Goal: Task Accomplishment & Management: Use online tool/utility

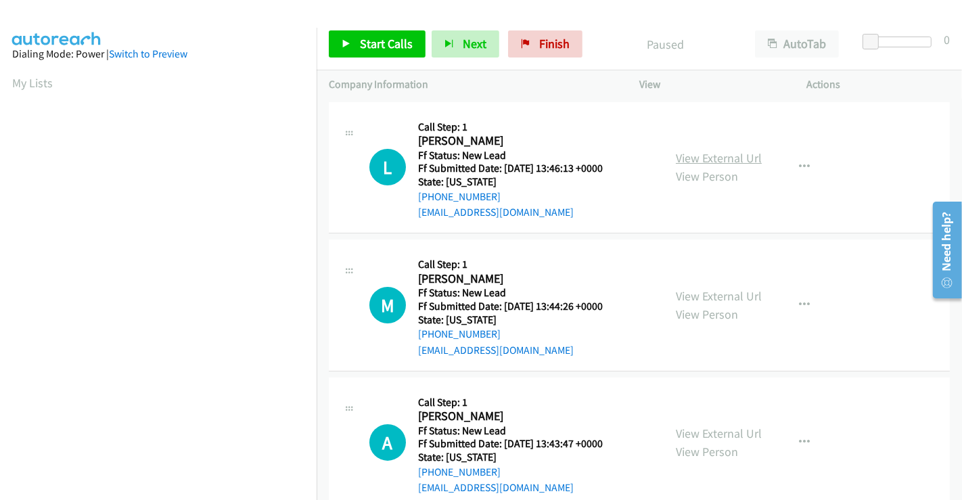
click at [732, 162] on link "View External Url" at bounding box center [719, 158] width 86 height 16
click at [728, 294] on link "View External Url" at bounding box center [719, 296] width 86 height 16
click at [706, 430] on link "View External Url" at bounding box center [719, 434] width 86 height 16
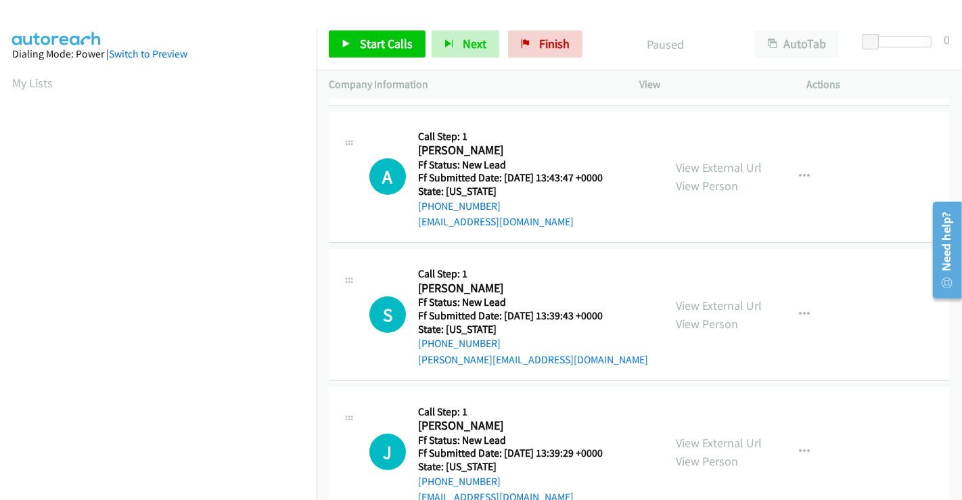
scroll to position [300, 0]
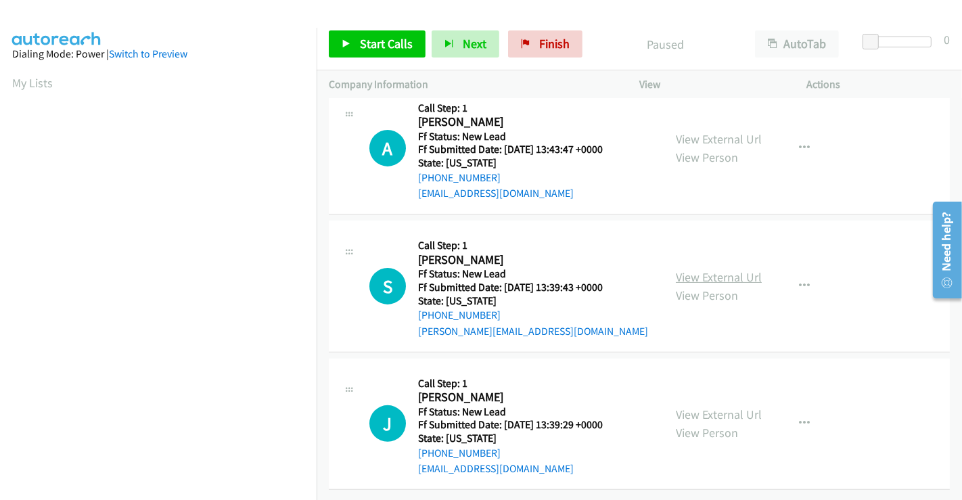
click at [708, 273] on link "View External Url" at bounding box center [719, 277] width 86 height 16
click at [713, 412] on link "View External Url" at bounding box center [719, 415] width 86 height 16
click at [395, 45] on span "Start Calls" at bounding box center [386, 44] width 53 height 16
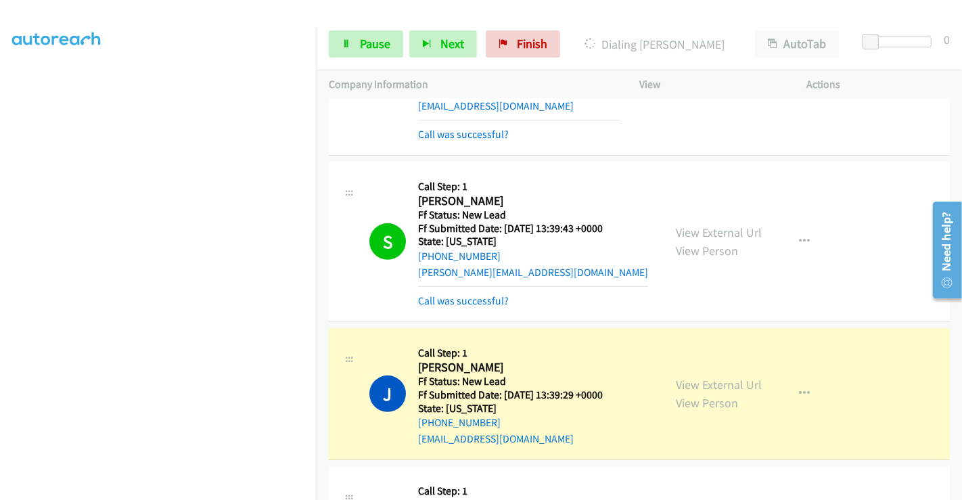
scroll to position [526, 0]
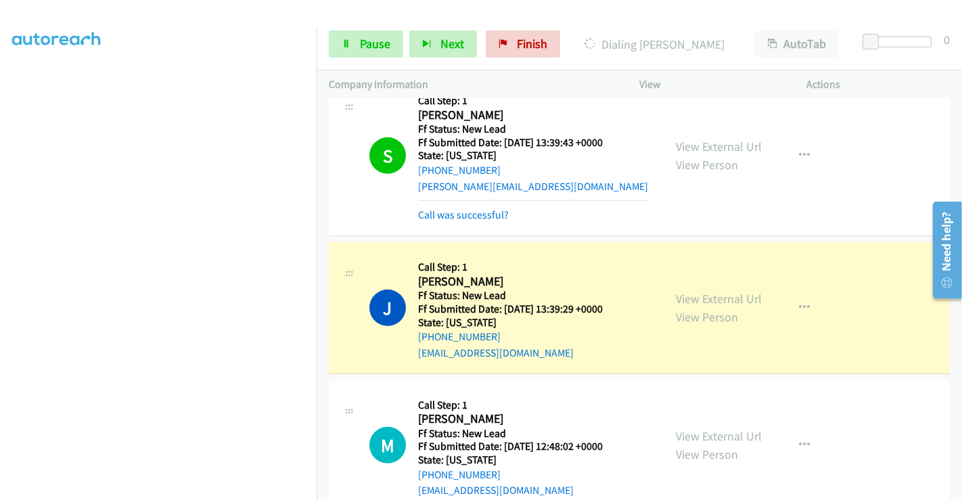
drag, startPoint x: 351, startPoint y: 62, endPoint x: 351, endPoint y: 51, distance: 11.5
click at [351, 62] on div "Start Calls Pause Next Finish Dialing Jason Hawley AutoTab AutoTab 0" at bounding box center [639, 44] width 645 height 52
click at [351, 51] on link "Pause" at bounding box center [366, 43] width 74 height 27
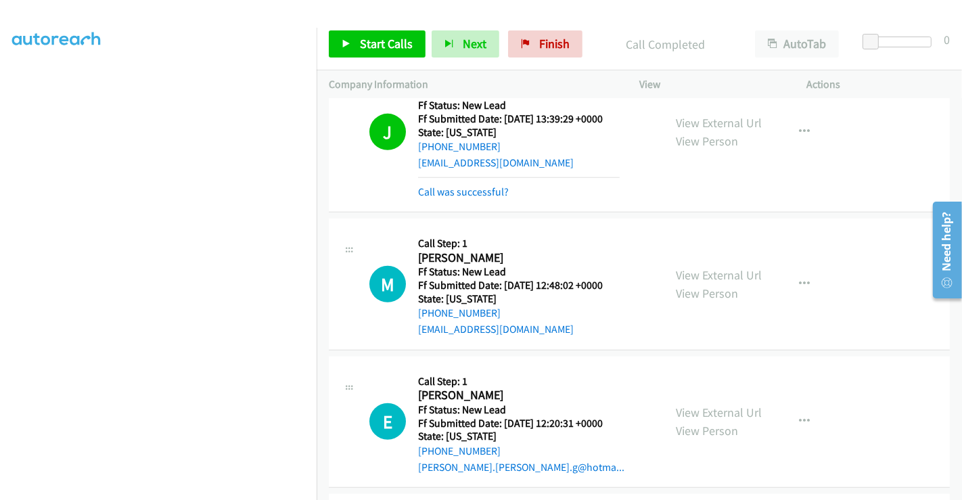
scroll to position [977, 0]
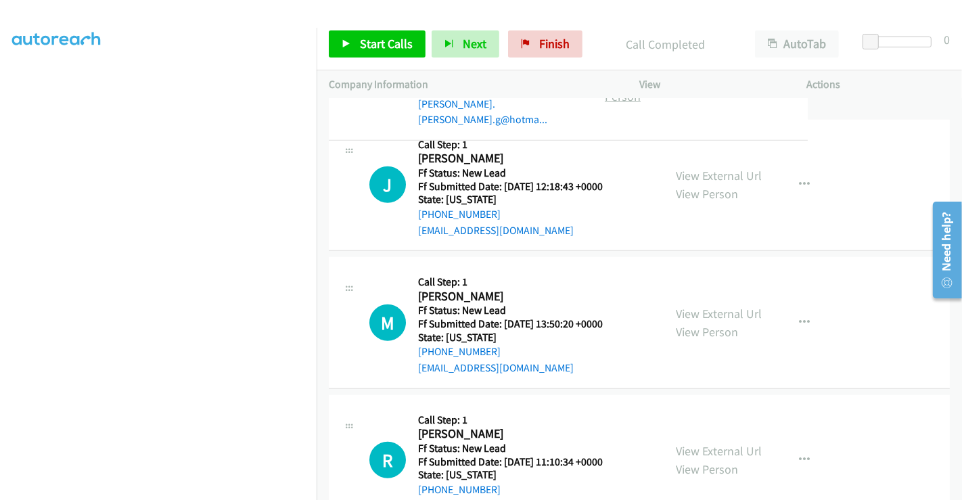
drag, startPoint x: 721, startPoint y: 146, endPoint x: 724, endPoint y: 166, distance: 19.8
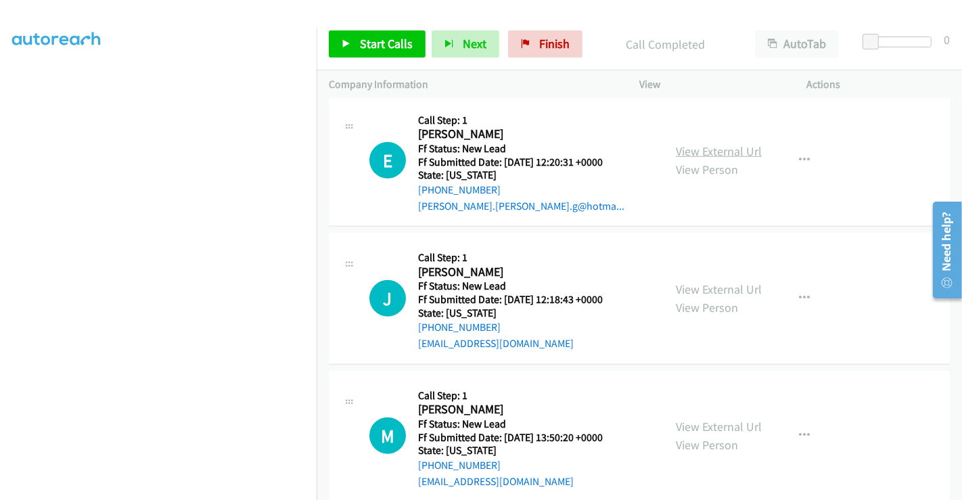
click at [712, 147] on link "View External Url" at bounding box center [719, 151] width 86 height 16
click at [717, 283] on link "View External Url" at bounding box center [719, 289] width 86 height 16
click at [723, 426] on link "View External Url" at bounding box center [719, 427] width 86 height 16
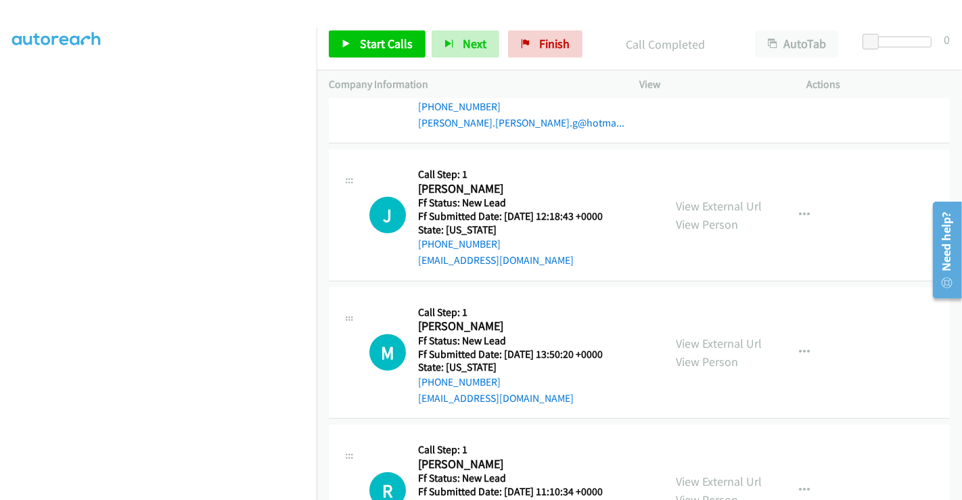
scroll to position [1135, 0]
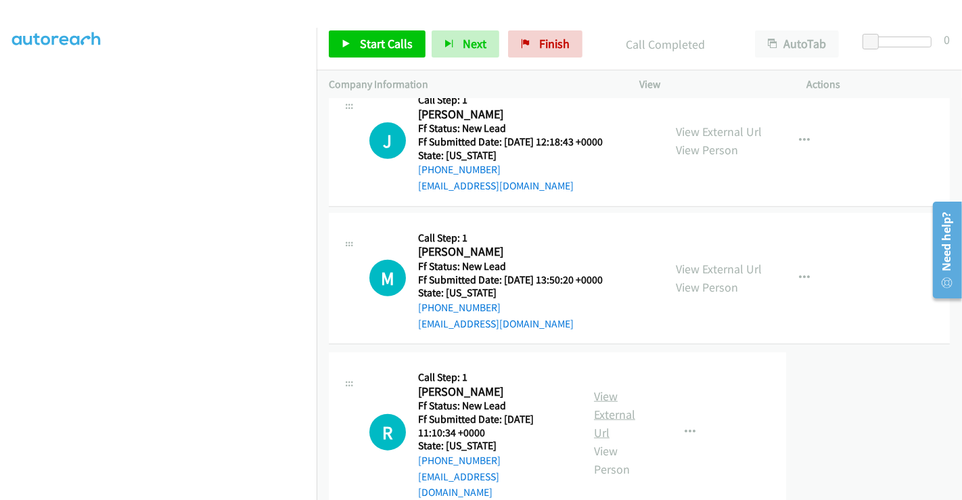
drag, startPoint x: 704, startPoint y: 394, endPoint x: 705, endPoint y: 408, distance: 14.3
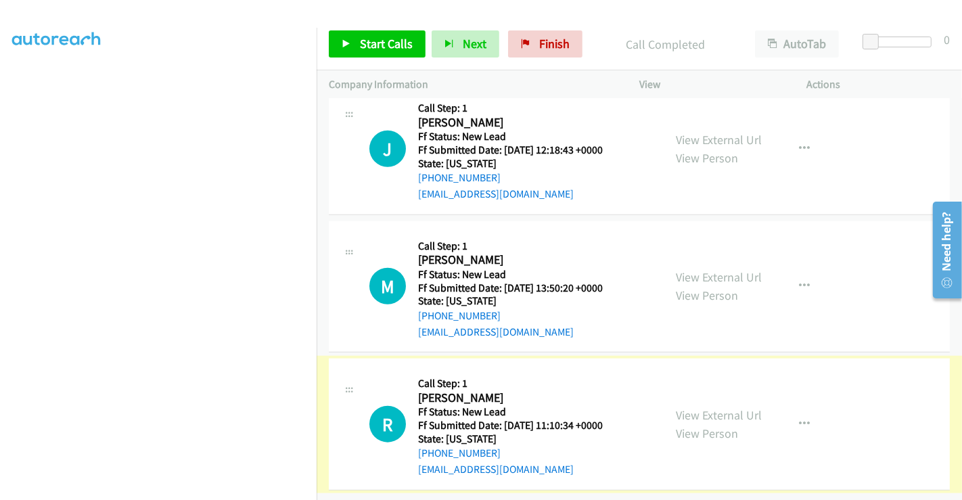
click at [705, 408] on link "View External Url" at bounding box center [719, 415] width 86 height 16
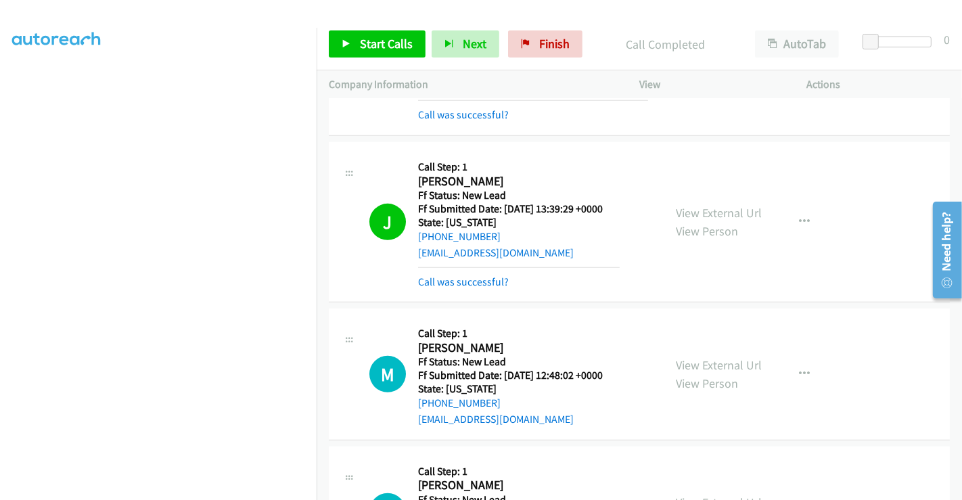
scroll to position [608, 0]
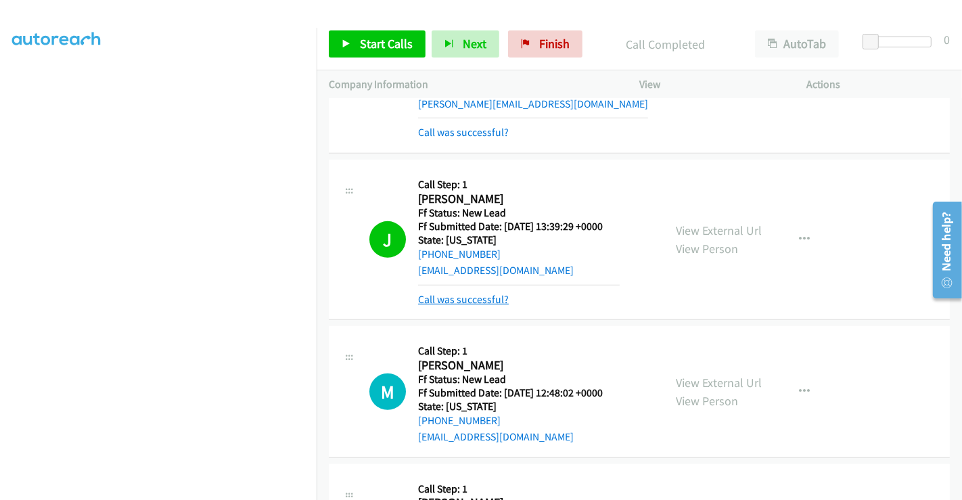
click at [463, 296] on link "Call was successful?" at bounding box center [463, 299] width 91 height 13
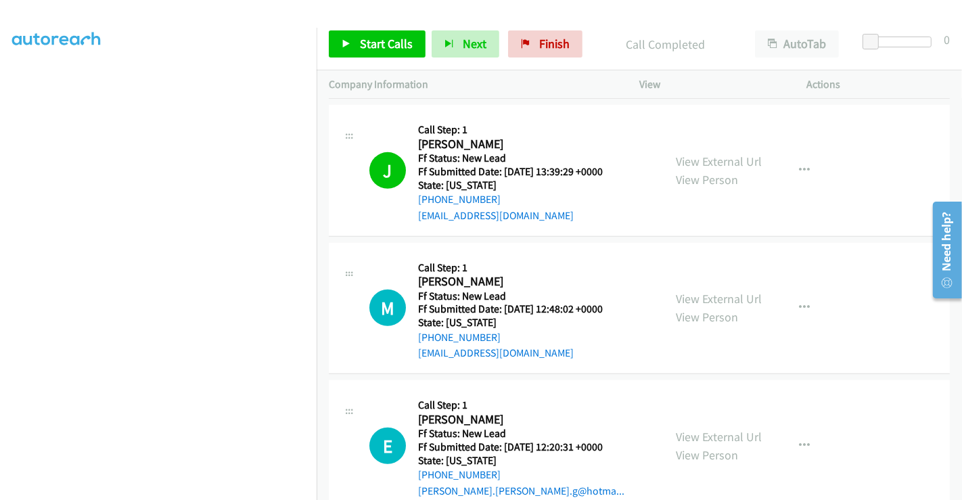
scroll to position [683, 0]
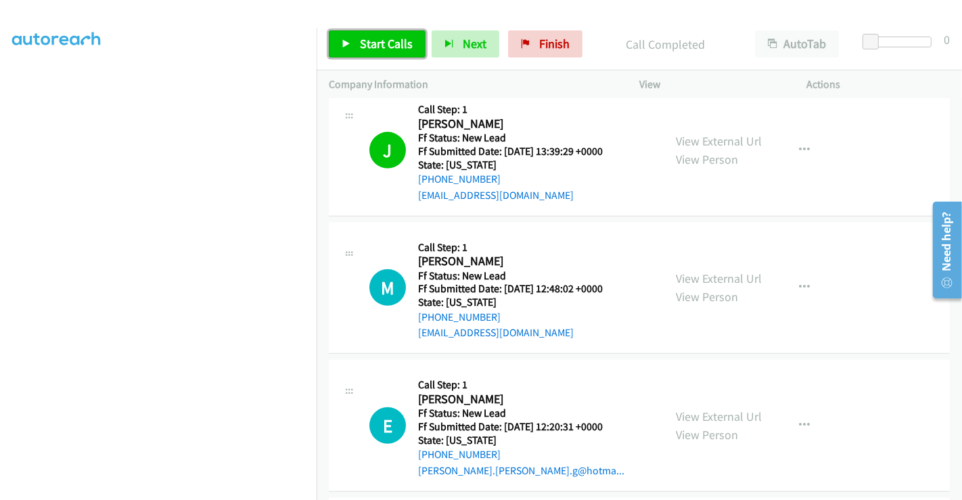
click at [377, 40] on span "Start Calls" at bounding box center [386, 44] width 53 height 16
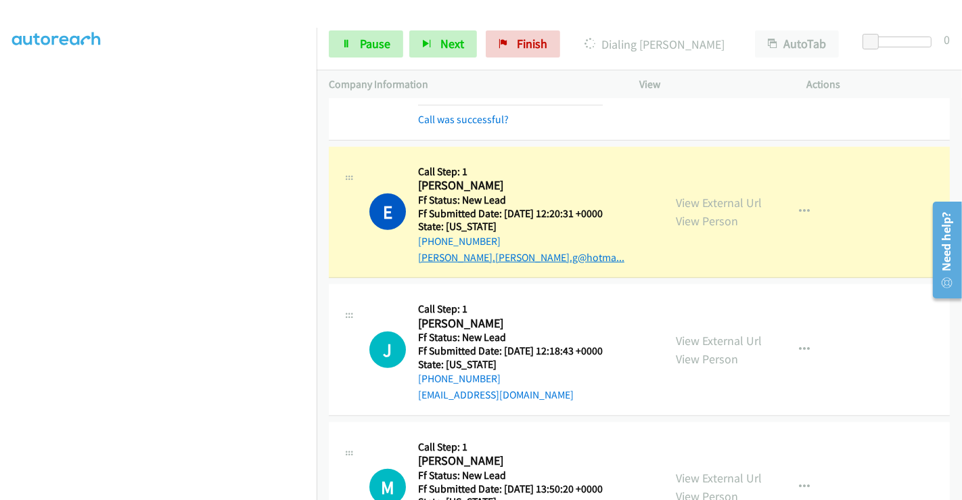
scroll to position [758, 0]
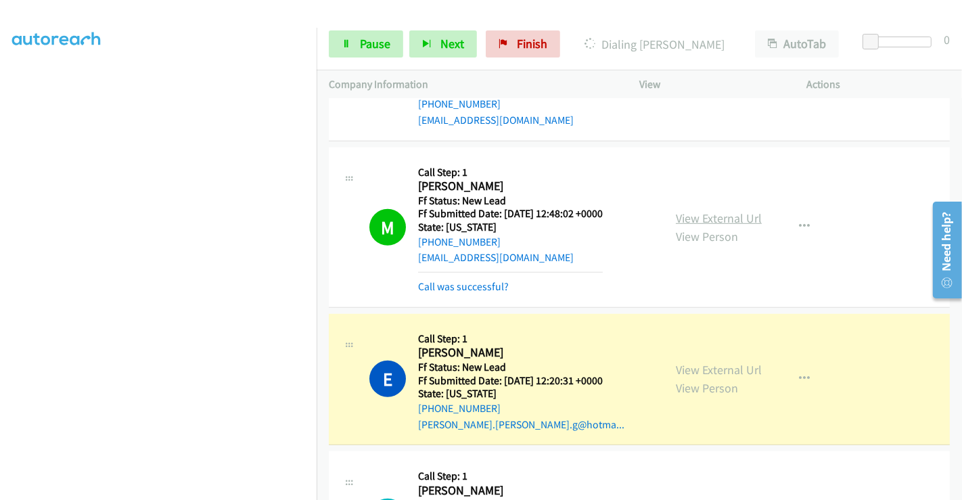
click at [687, 210] on link "View External Url" at bounding box center [719, 218] width 86 height 16
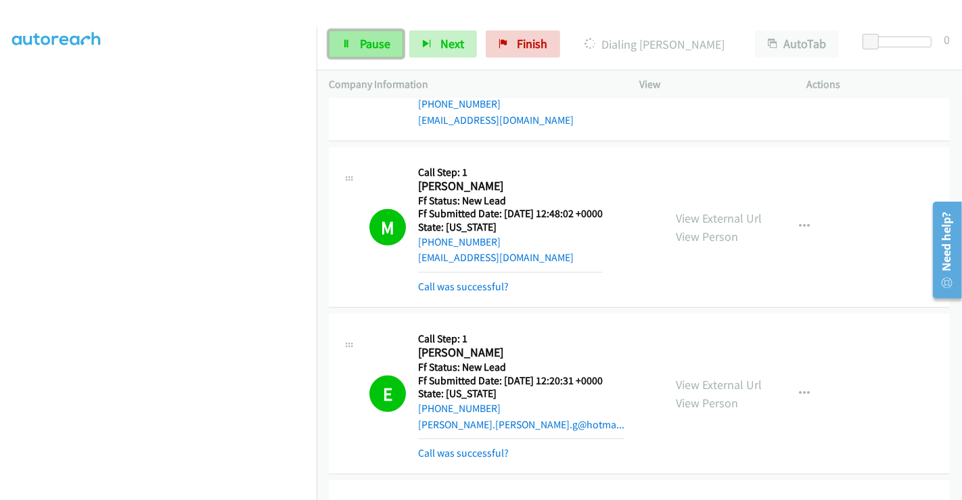
click at [360, 46] on span "Pause" at bounding box center [375, 44] width 30 height 16
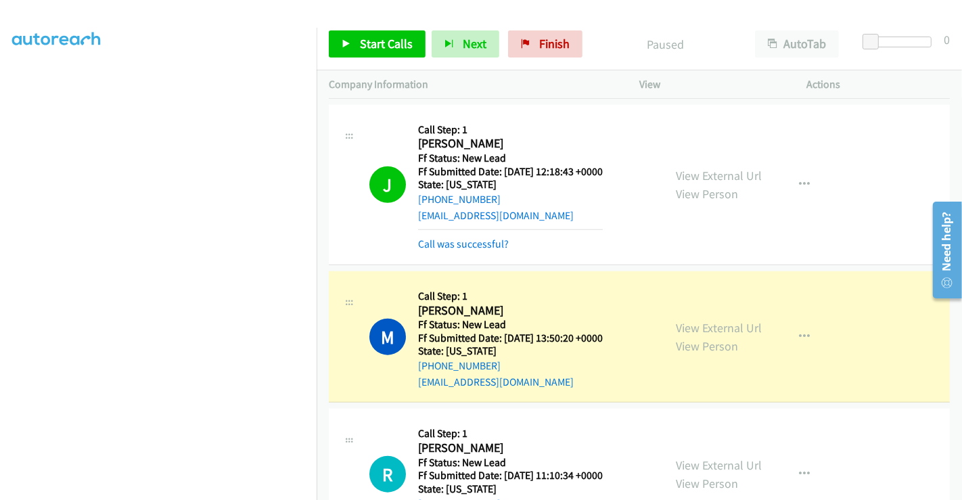
scroll to position [1135, 0]
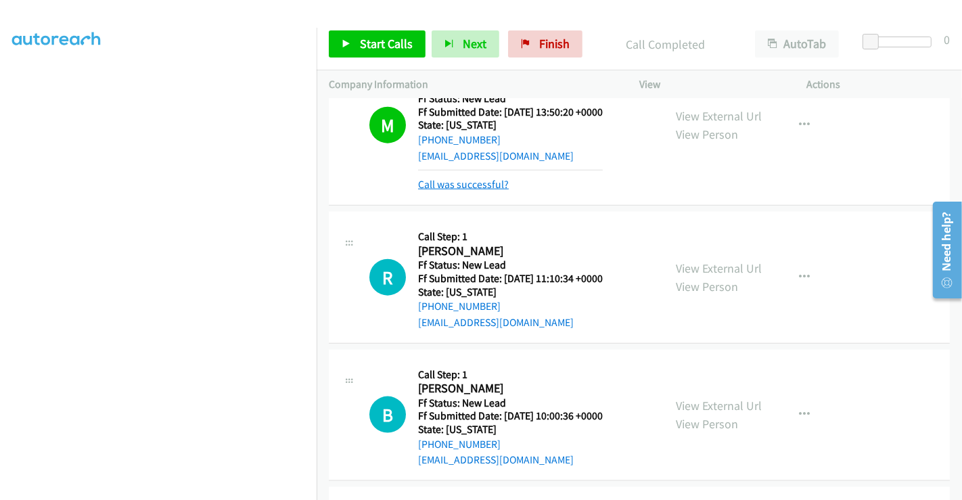
click at [456, 178] on link "Call was successful?" at bounding box center [463, 184] width 91 height 13
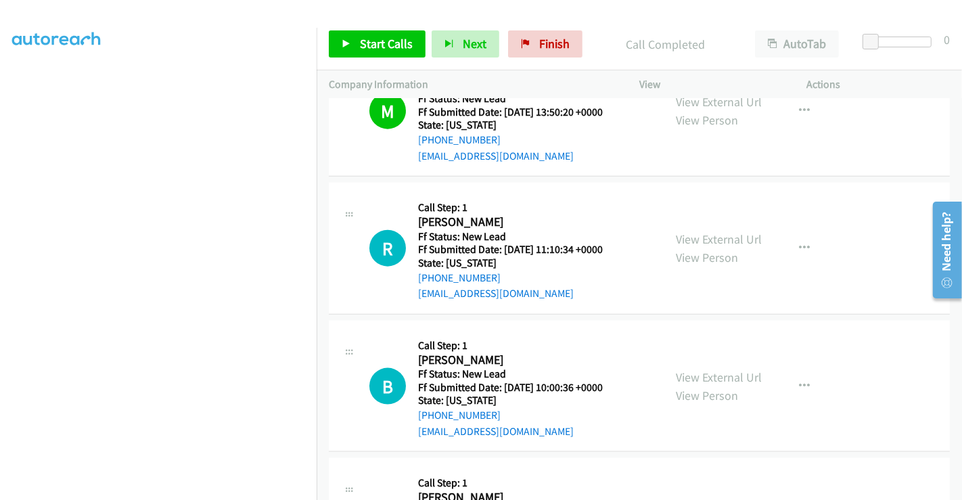
scroll to position [1345, 0]
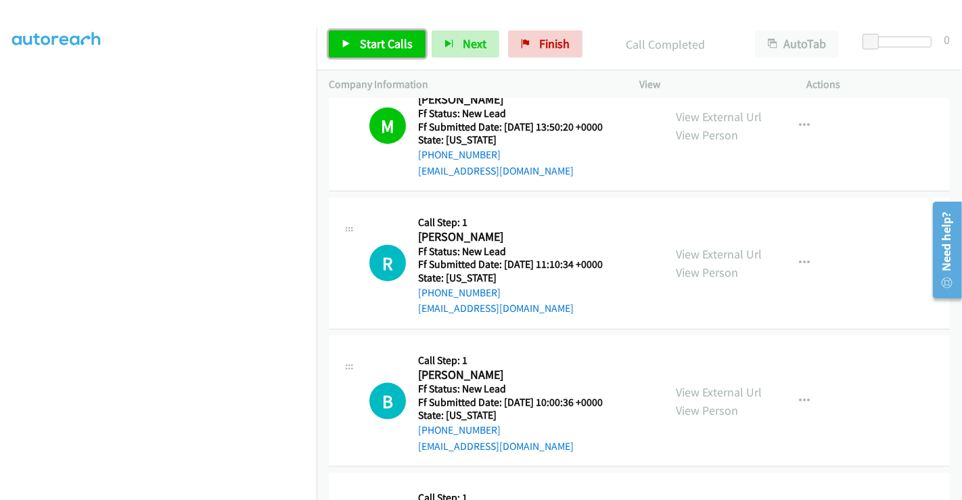
click at [388, 43] on span "Start Calls" at bounding box center [386, 44] width 53 height 16
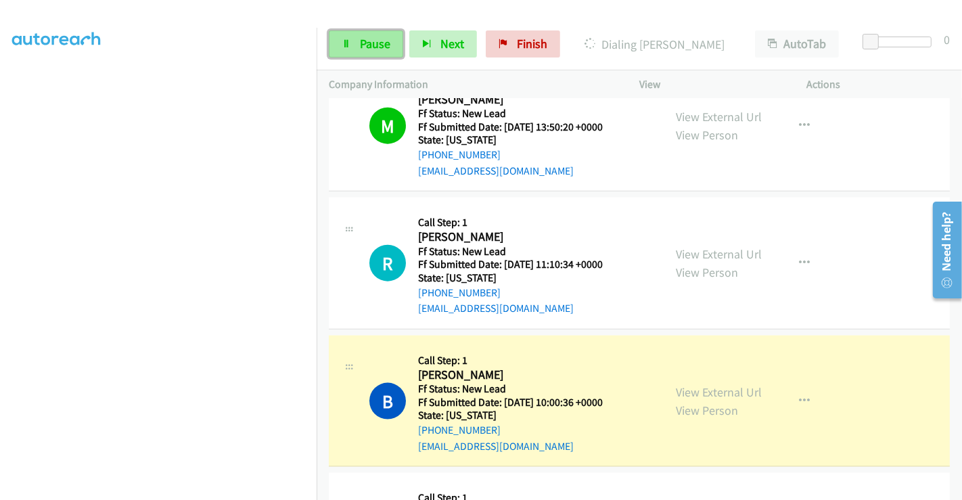
click at [374, 42] on span "Pause" at bounding box center [375, 44] width 30 height 16
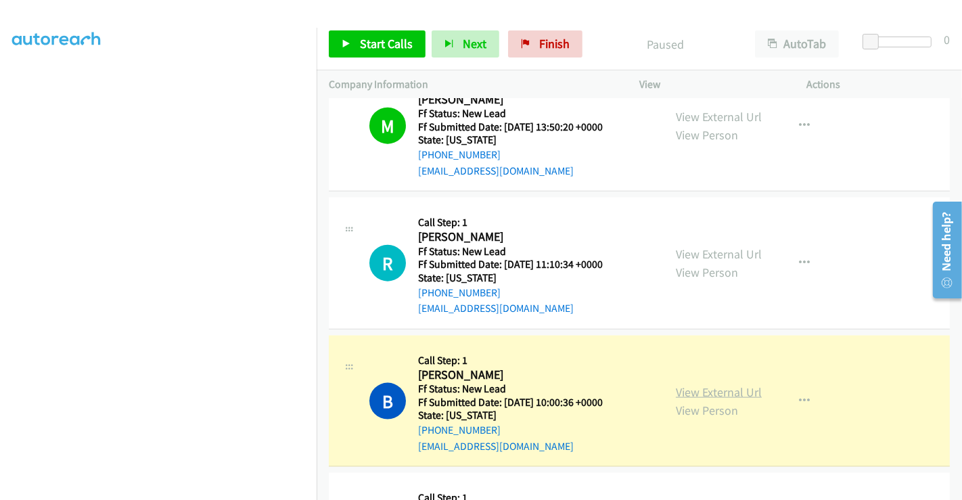
click at [731, 384] on link "View External Url" at bounding box center [719, 392] width 86 height 16
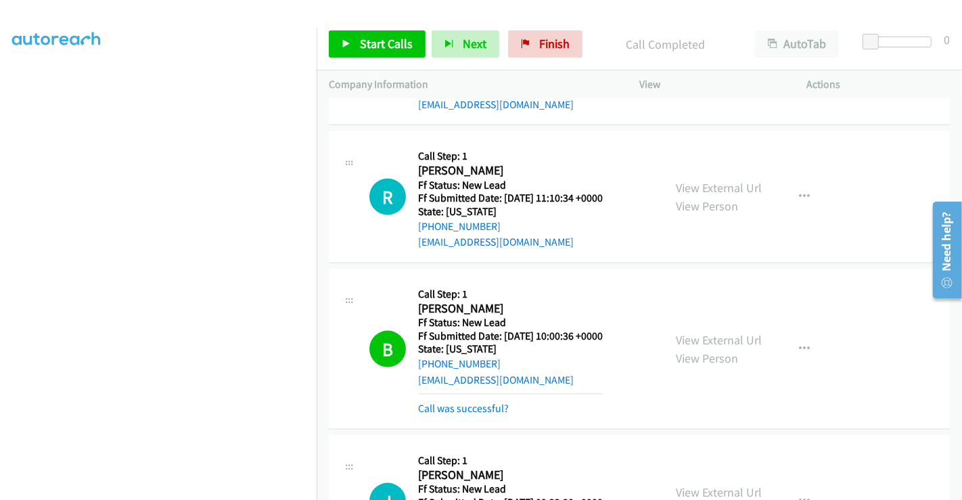
scroll to position [1421, 0]
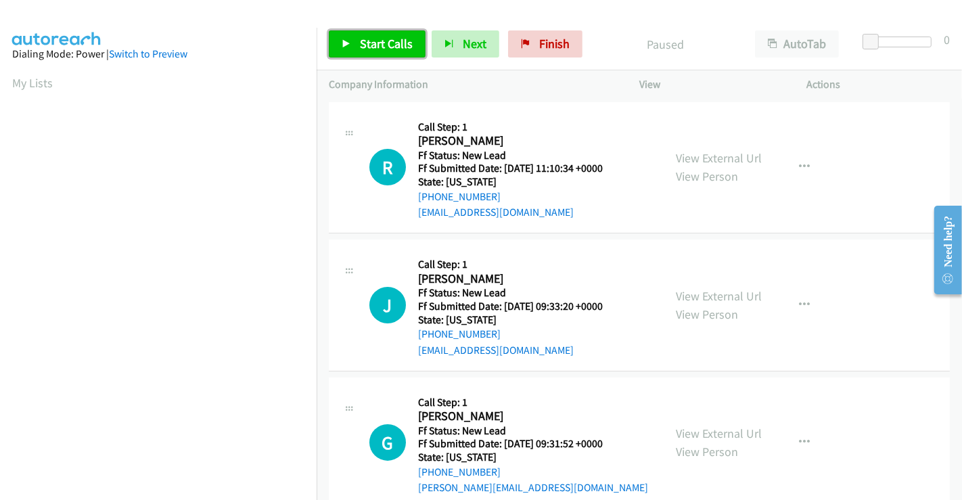
click at [380, 37] on span "Start Calls" at bounding box center [386, 44] width 53 height 16
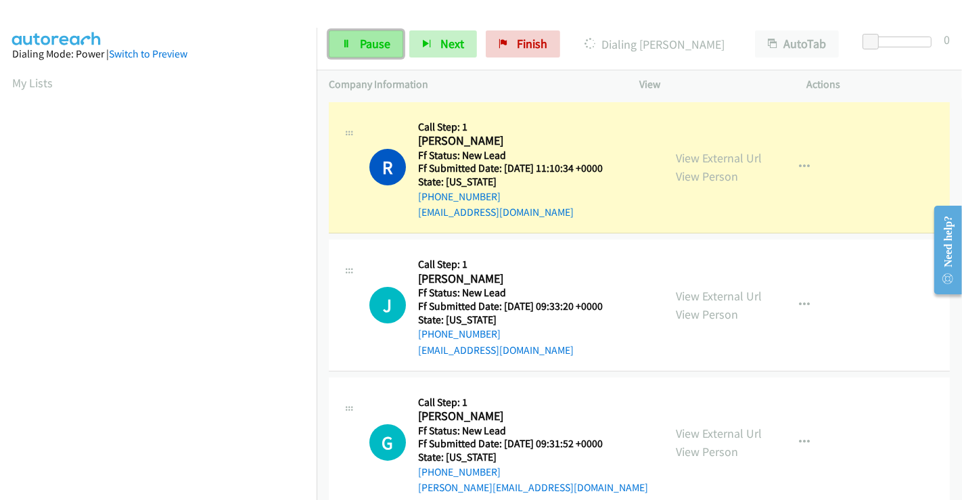
click at [369, 43] on span "Pause" at bounding box center [375, 44] width 30 height 16
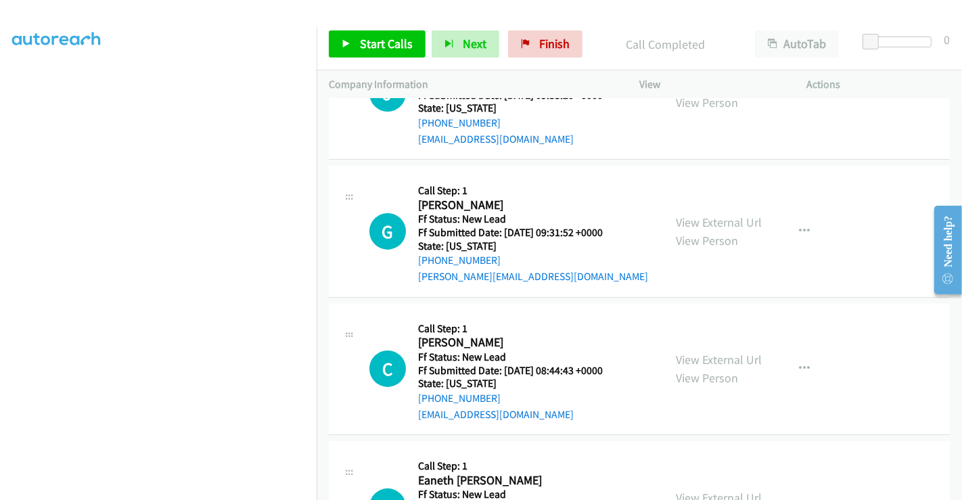
scroll to position [150, 0]
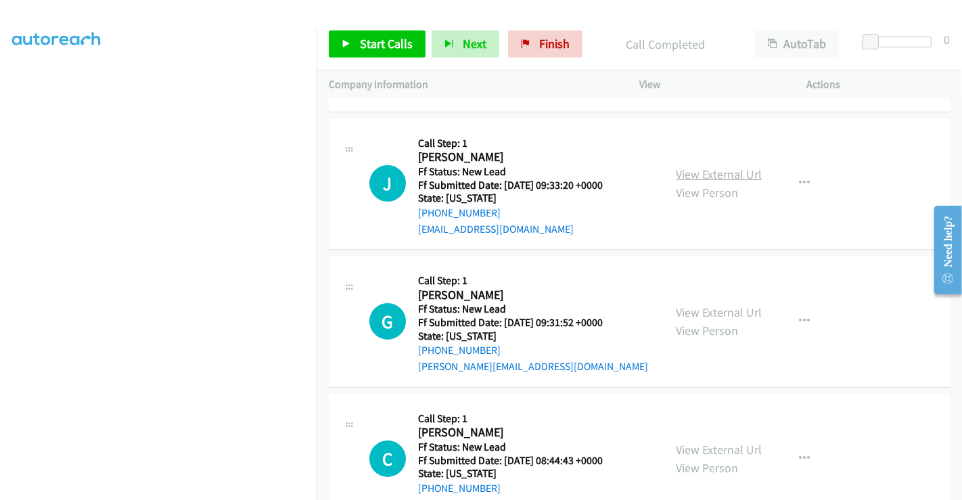
click at [703, 168] on link "View External Url" at bounding box center [719, 174] width 86 height 16
click at [699, 312] on link "View External Url" at bounding box center [719, 312] width 86 height 16
click at [709, 442] on link "View External Url" at bounding box center [719, 450] width 86 height 16
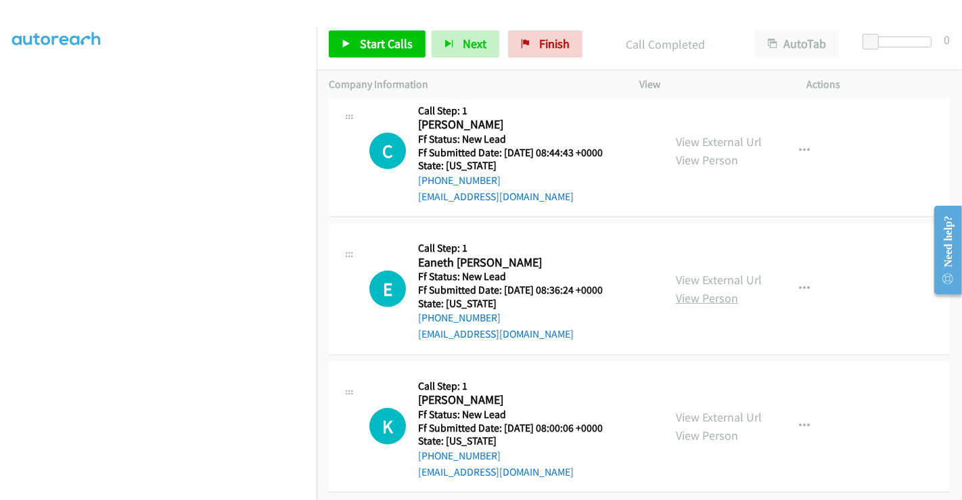
scroll to position [470, 0]
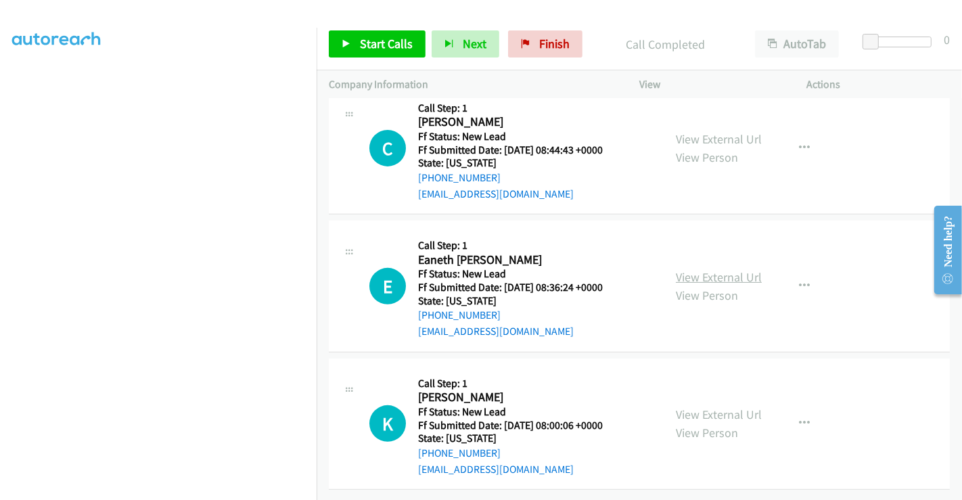
click at [714, 273] on link "View External Url" at bounding box center [719, 277] width 86 height 16
click at [708, 407] on link "View External Url" at bounding box center [719, 415] width 86 height 16
click at [375, 56] on link "Start Calls" at bounding box center [377, 43] width 97 height 27
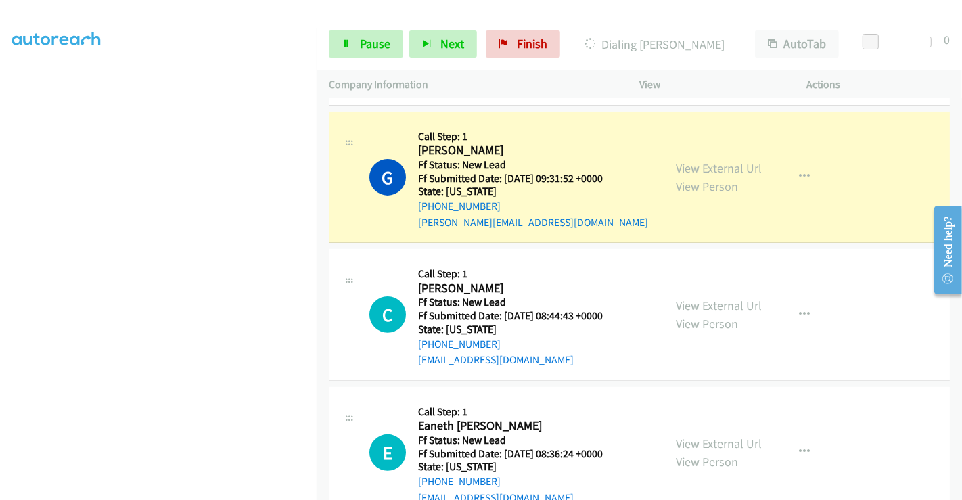
scroll to position [300, 0]
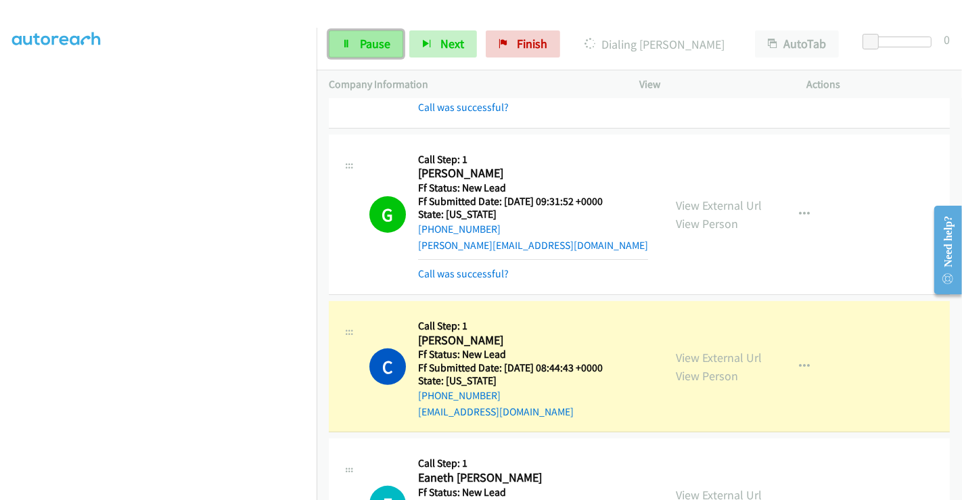
click at [355, 35] on link "Pause" at bounding box center [366, 43] width 74 height 27
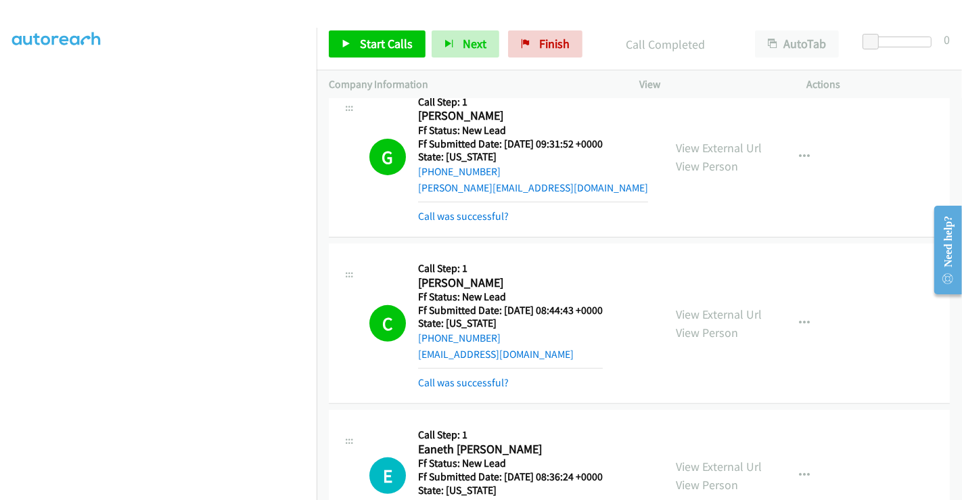
scroll to position [526, 0]
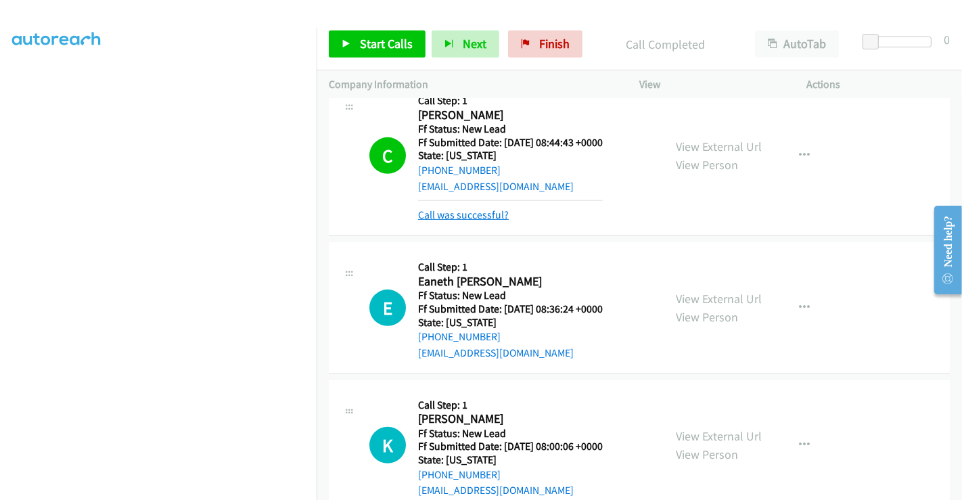
click at [478, 210] on link "Call was successful?" at bounding box center [463, 214] width 91 height 13
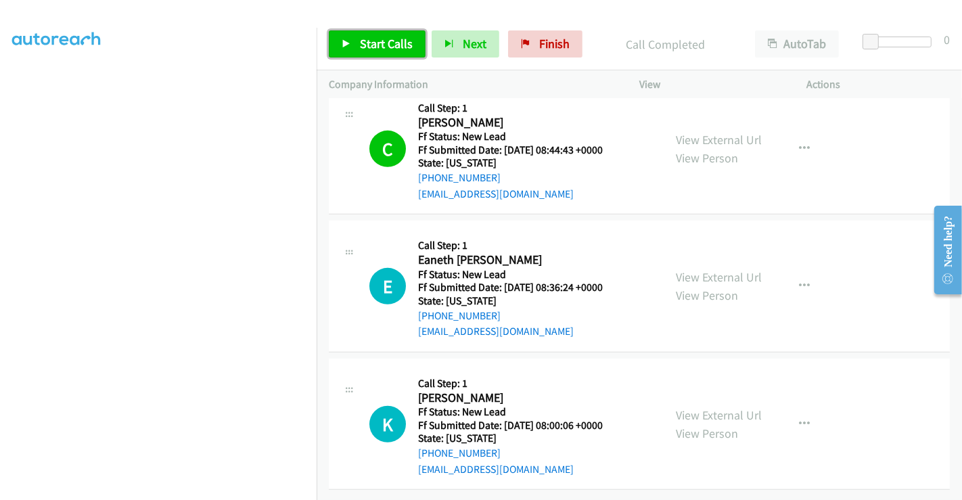
click at [386, 41] on span "Start Calls" at bounding box center [386, 44] width 53 height 16
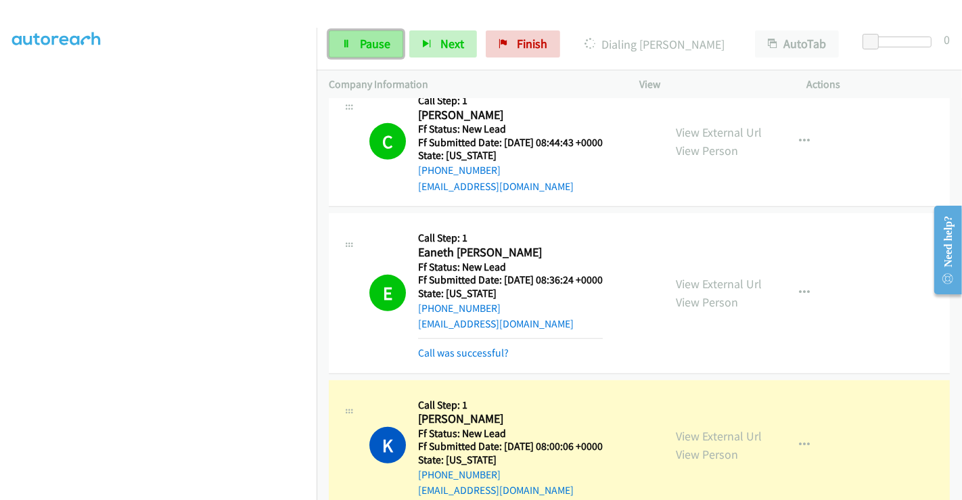
click at [371, 42] on span "Pause" at bounding box center [375, 44] width 30 height 16
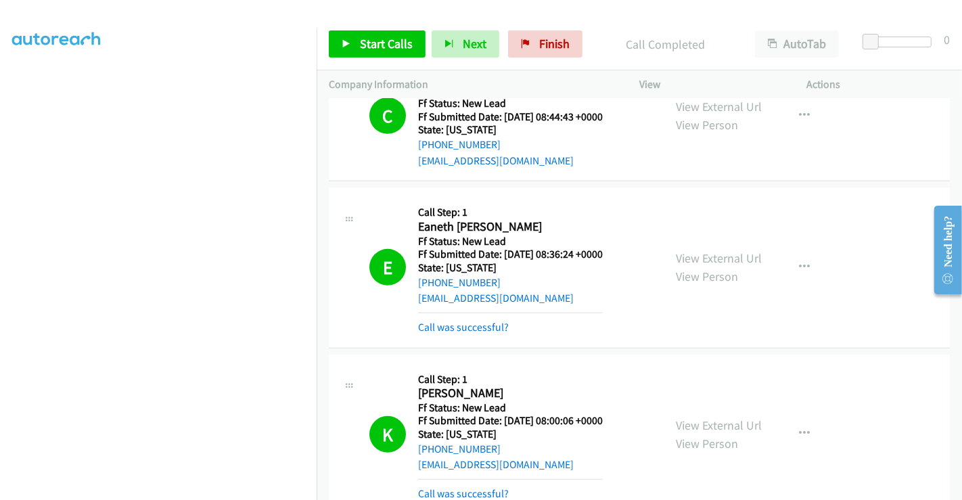
scroll to position [646, 0]
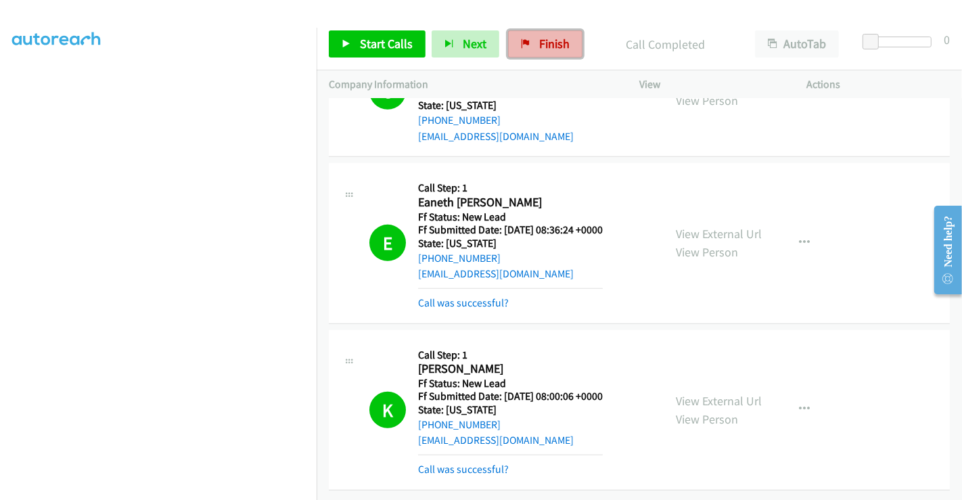
click at [543, 41] on span "Finish" at bounding box center [554, 44] width 30 height 16
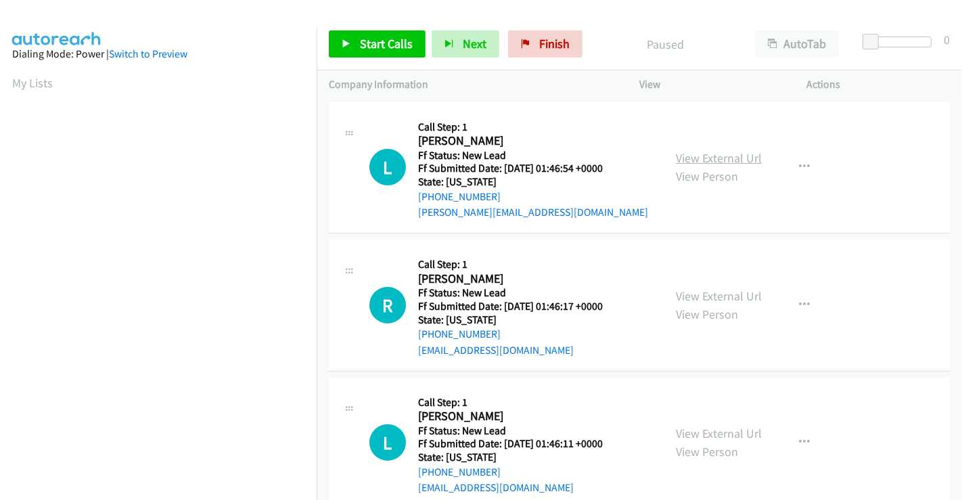
click at [727, 158] on link "View External Url" at bounding box center [719, 158] width 86 height 16
click at [728, 292] on link "View External Url" at bounding box center [719, 296] width 86 height 16
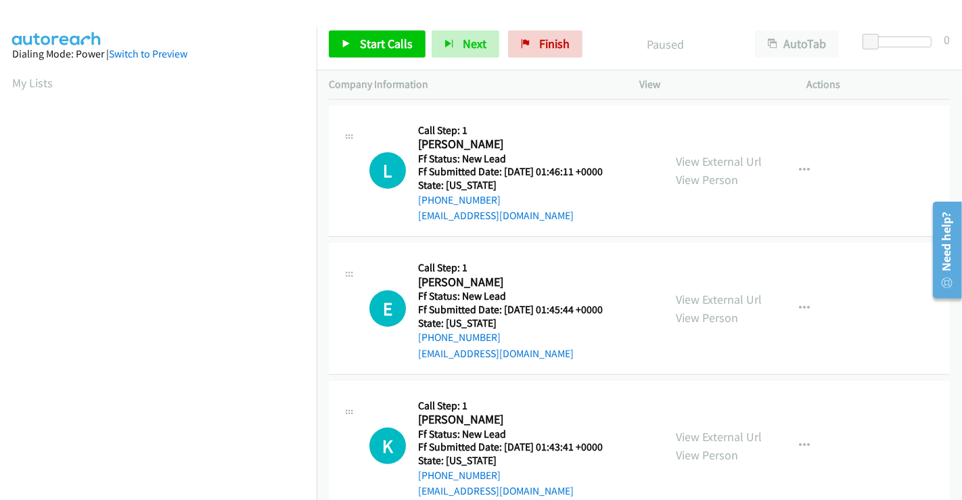
scroll to position [300, 0]
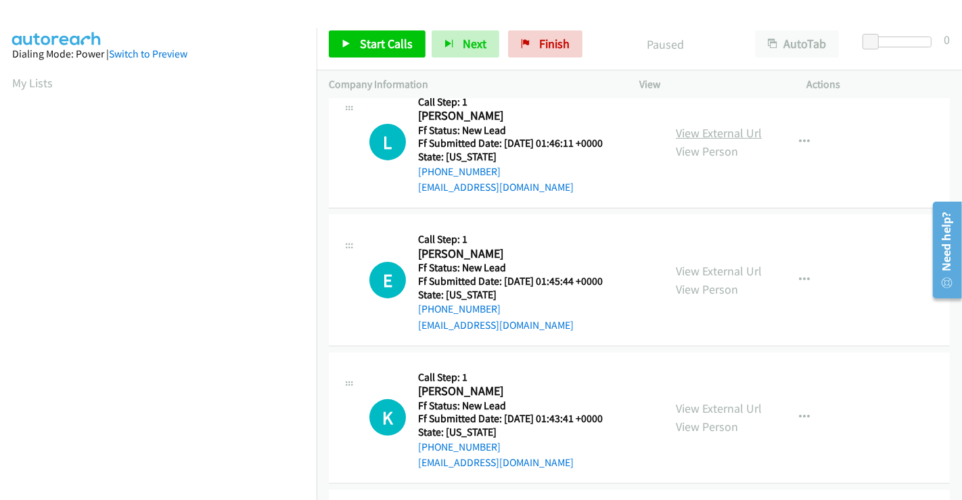
click at [712, 130] on link "View External Url" at bounding box center [719, 133] width 86 height 16
click at [704, 275] on link "View External Url" at bounding box center [719, 271] width 86 height 16
click at [712, 406] on link "View External Url" at bounding box center [719, 409] width 86 height 16
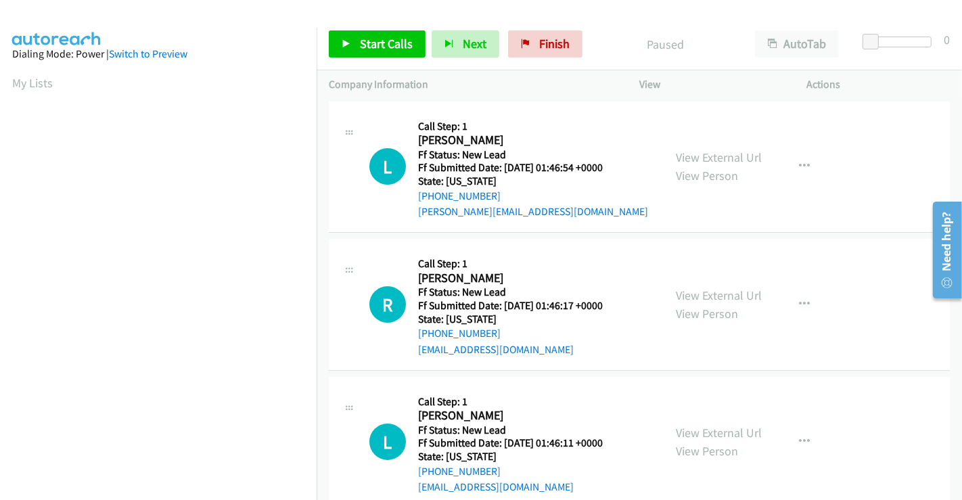
scroll to position [0, 0]
click at [374, 37] on span "Start Calls" at bounding box center [386, 44] width 53 height 16
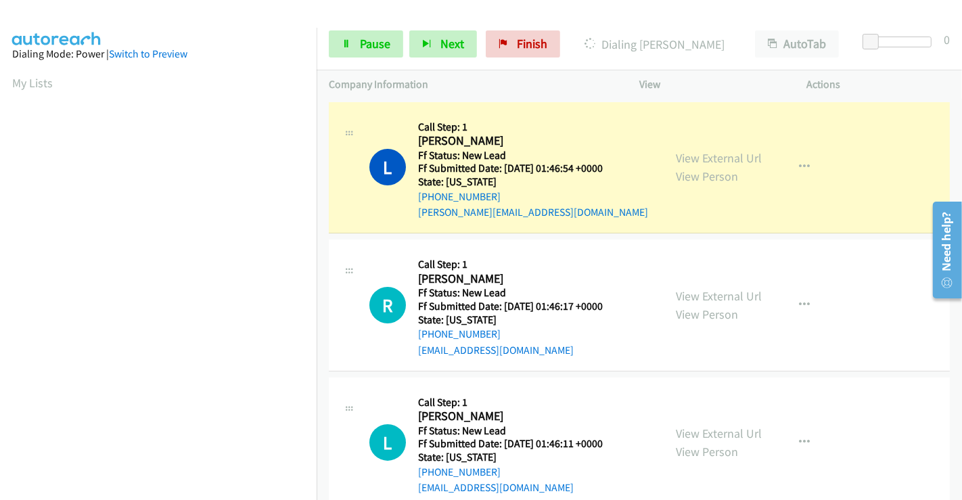
scroll to position [260, 0]
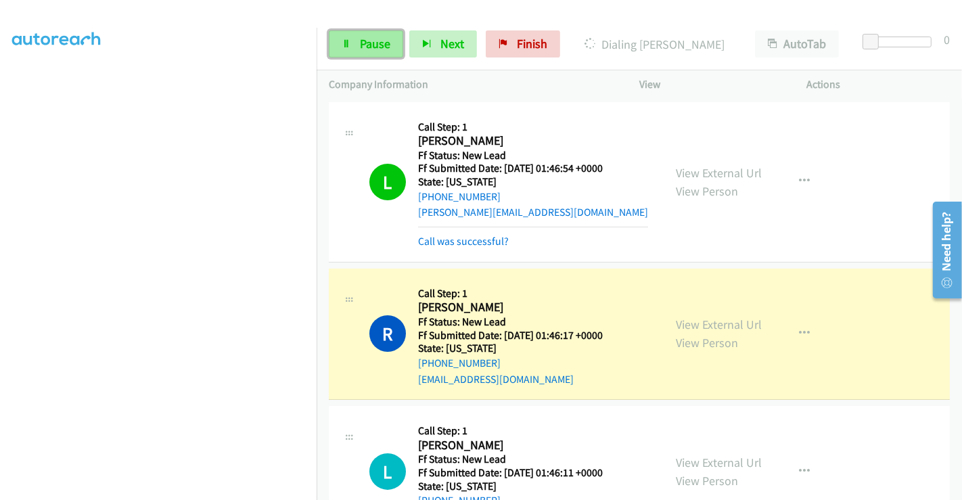
click at [365, 47] on span "Pause" at bounding box center [375, 44] width 30 height 16
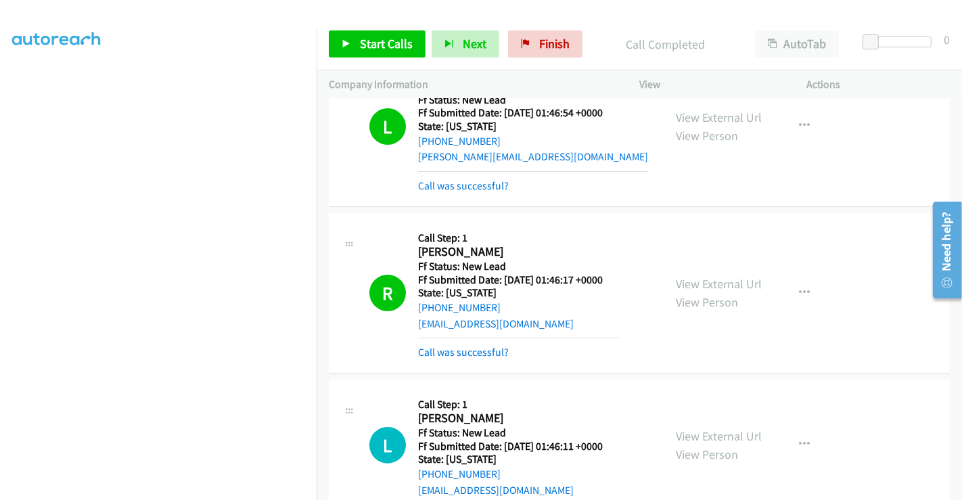
scroll to position [150, 0]
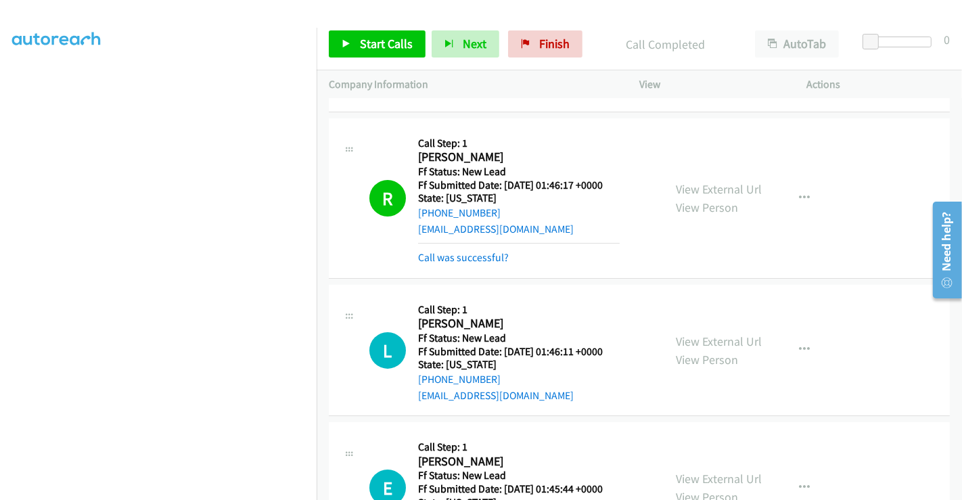
drag, startPoint x: 458, startPoint y: 258, endPoint x: 456, endPoint y: 248, distance: 9.7
click at [457, 258] on link "Call was successful?" at bounding box center [463, 257] width 91 height 13
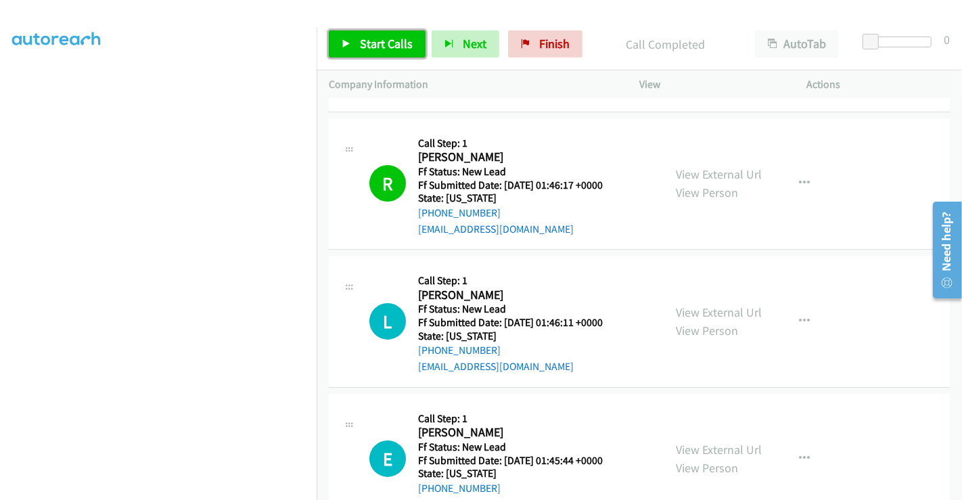
click at [377, 47] on span "Start Calls" at bounding box center [386, 44] width 53 height 16
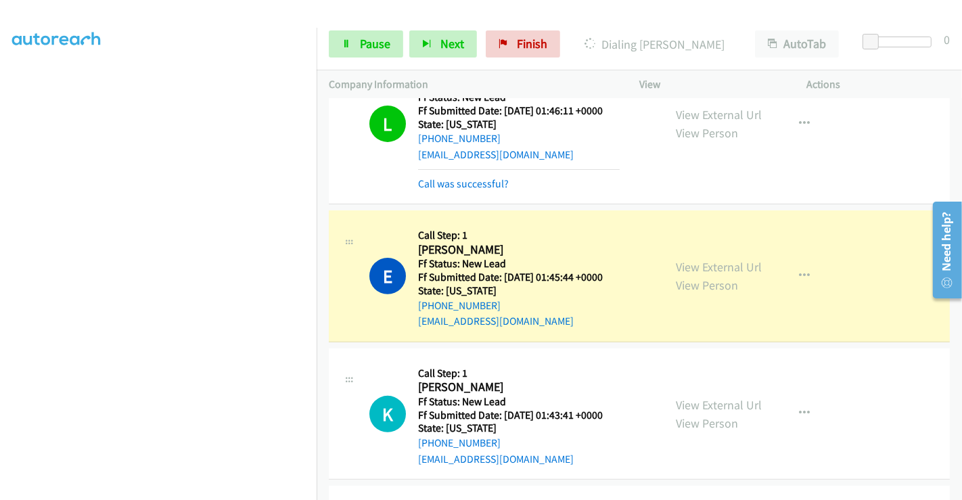
scroll to position [375, 0]
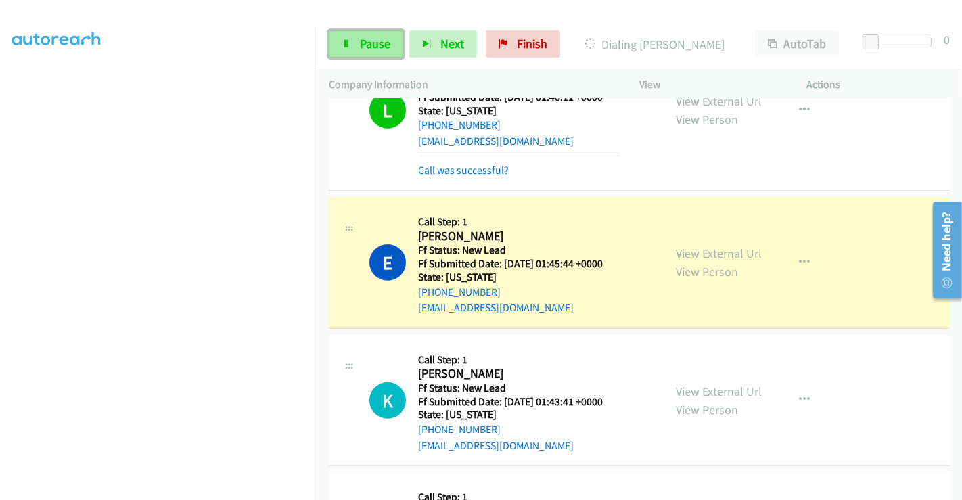
click at [388, 41] on span "Pause" at bounding box center [375, 44] width 30 height 16
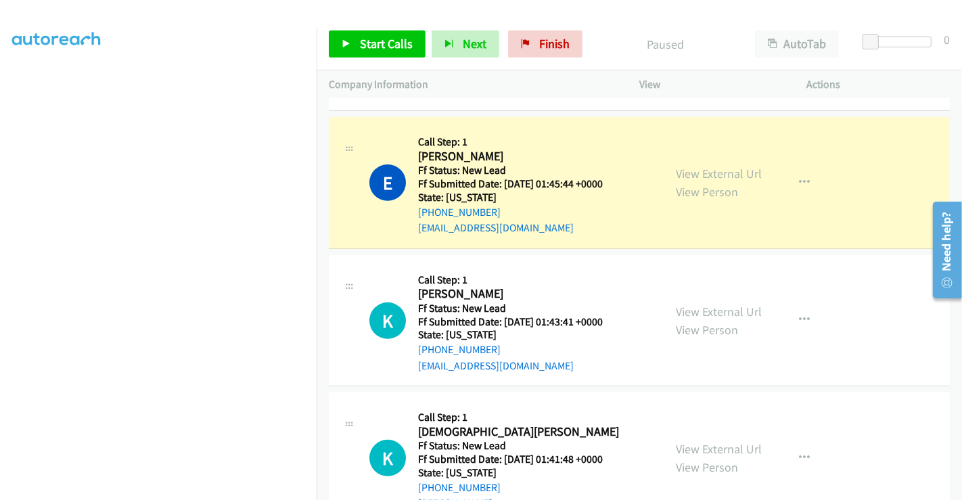
scroll to position [451, 0]
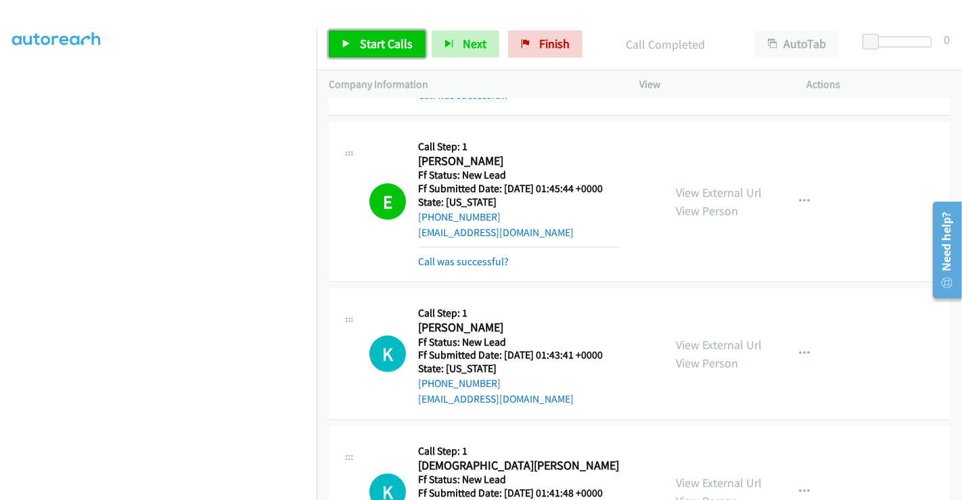
click at [379, 43] on span "Start Calls" at bounding box center [386, 44] width 53 height 16
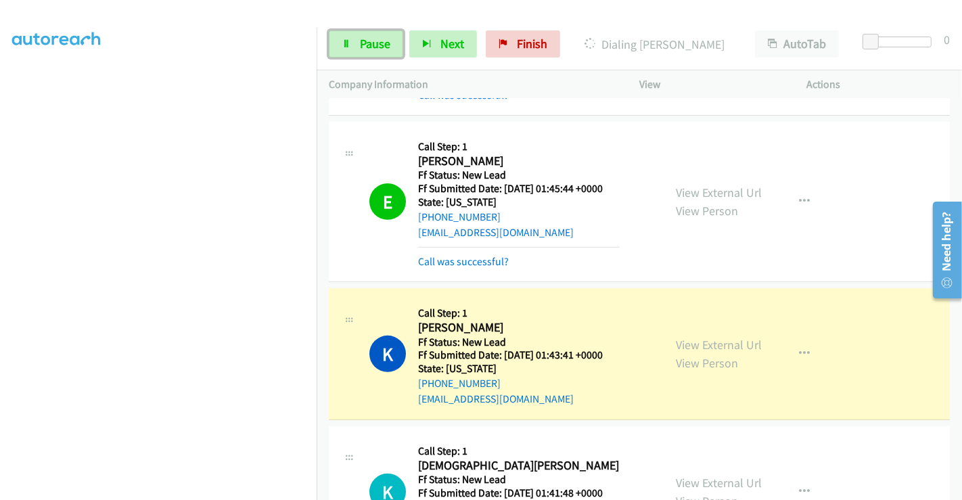
click at [379, 43] on span "Pause" at bounding box center [375, 44] width 30 height 16
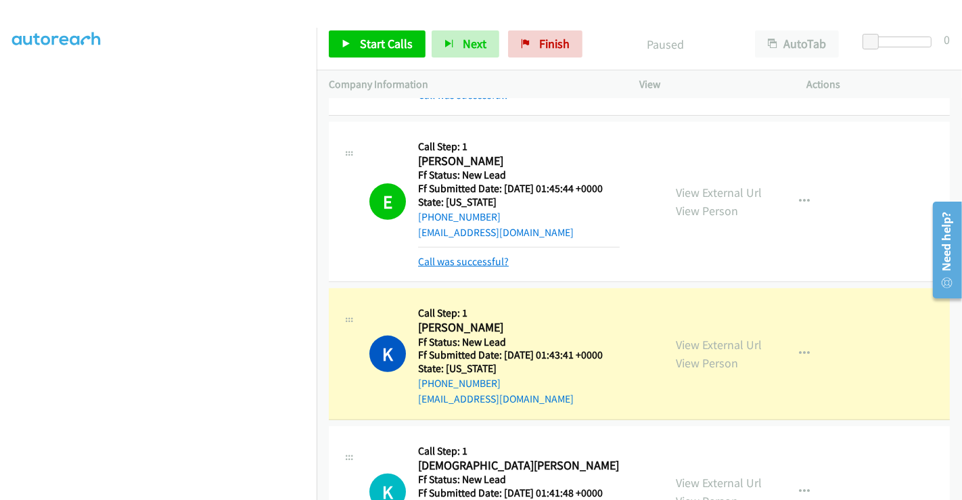
click at [461, 258] on link "Call was successful?" at bounding box center [463, 261] width 91 height 13
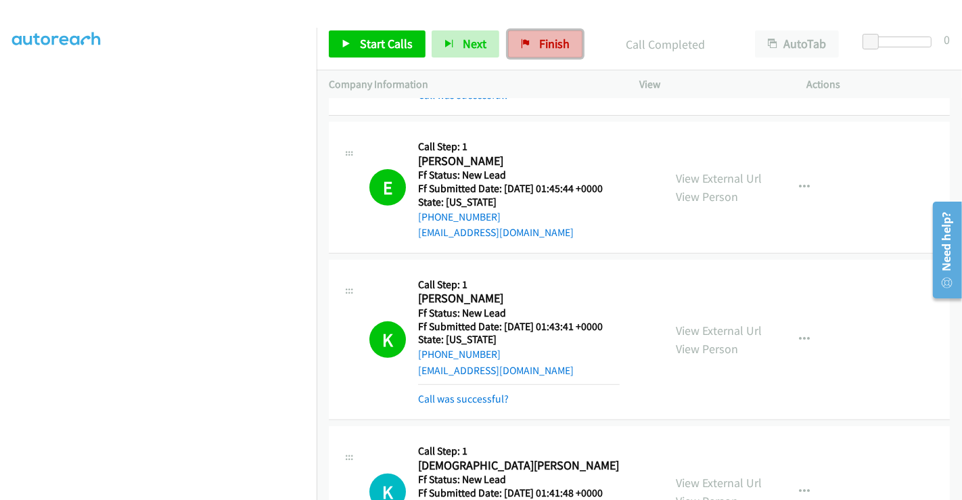
click at [532, 49] on link "Finish" at bounding box center [545, 43] width 74 height 27
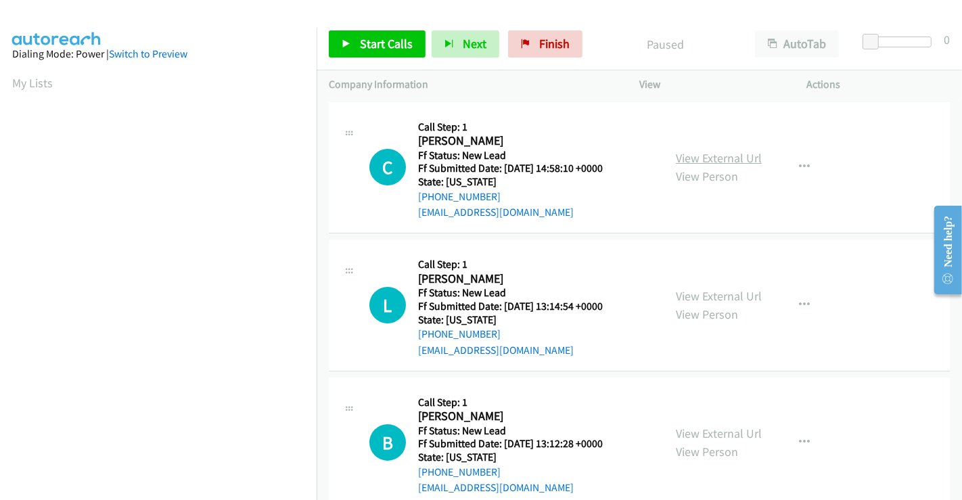
click at [690, 162] on link "View External Url" at bounding box center [719, 158] width 86 height 16
click at [716, 294] on link "View External Url" at bounding box center [719, 296] width 86 height 16
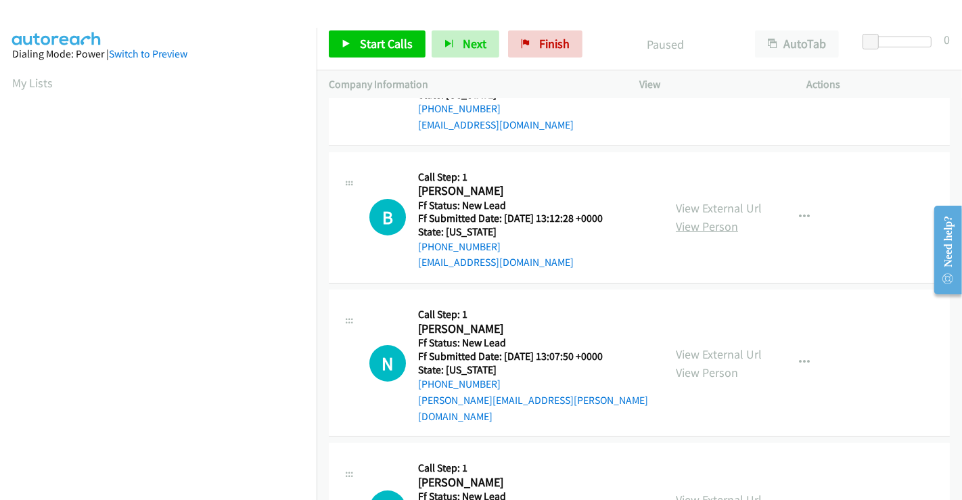
drag, startPoint x: 722, startPoint y: 203, endPoint x: 722, endPoint y: 223, distance: 20.3
click at [706, 210] on link "View External Url" at bounding box center [719, 208] width 86 height 16
click at [718, 347] on link "View External Url" at bounding box center [719, 354] width 86 height 16
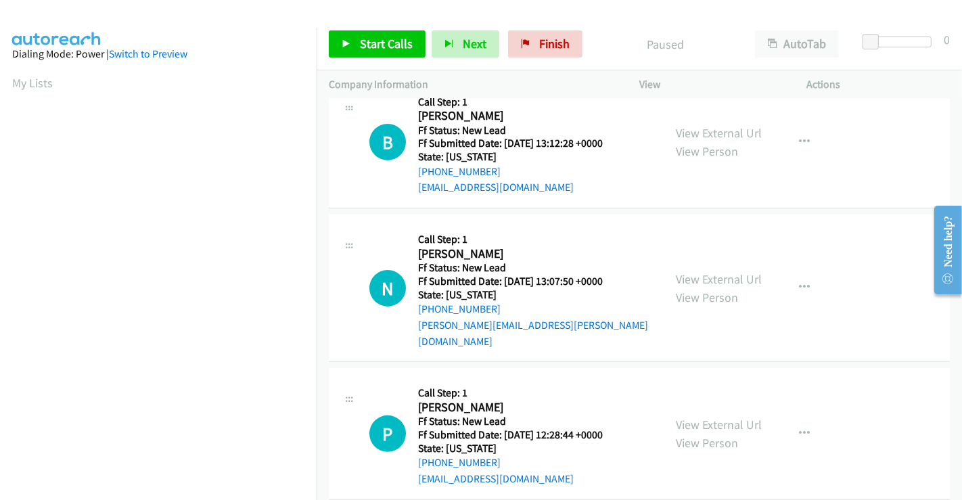
scroll to position [304, 0]
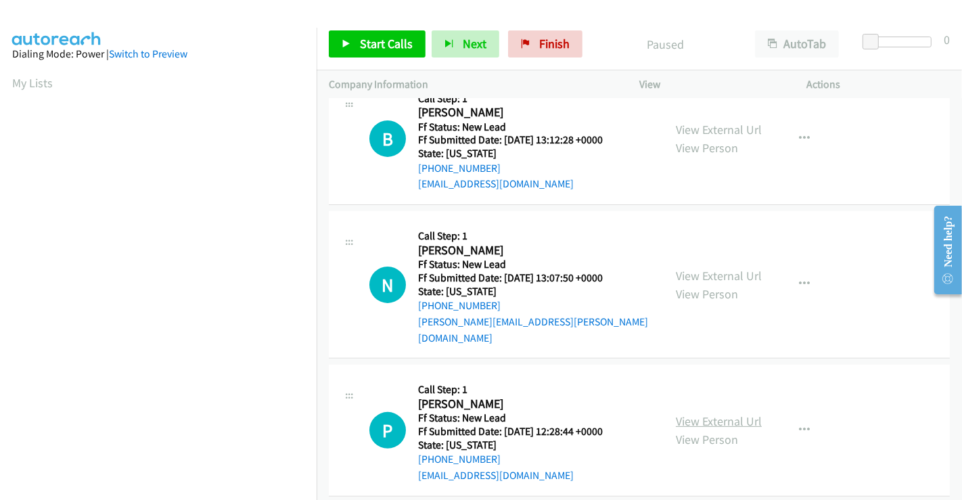
click at [721, 413] on link "View External Url" at bounding box center [719, 421] width 86 height 16
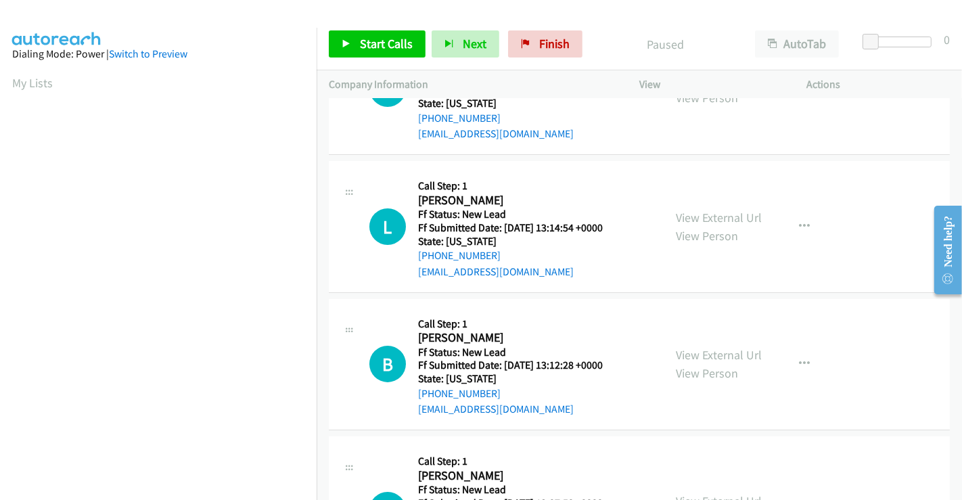
scroll to position [0, 0]
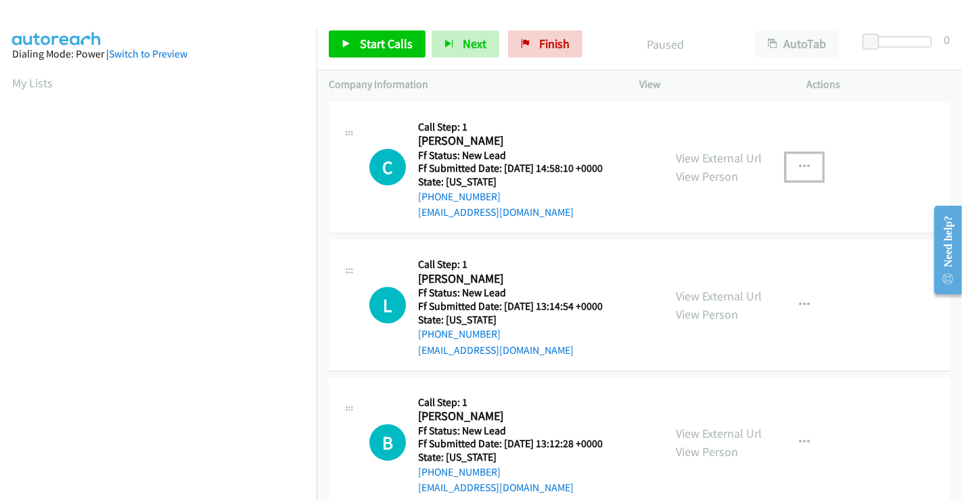
click at [791, 162] on button "button" at bounding box center [804, 167] width 37 height 27
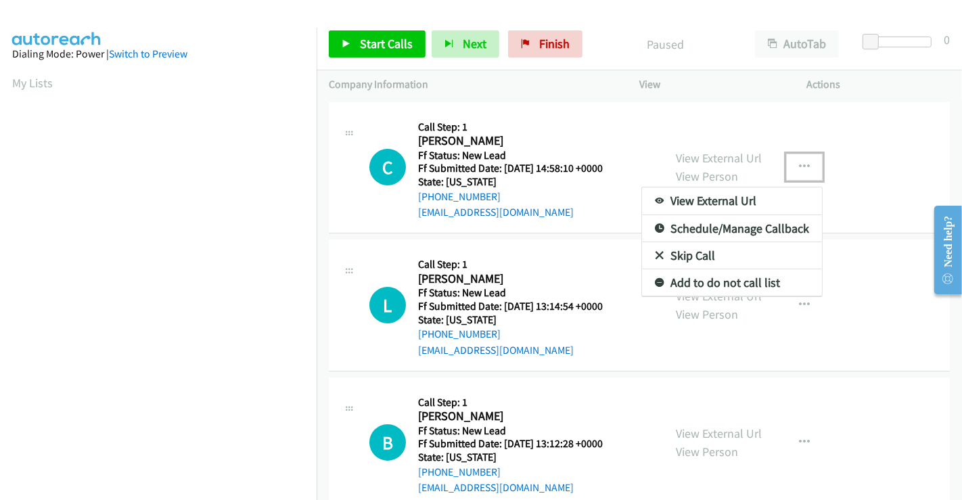
click at [701, 256] on link "Skip Call" at bounding box center [732, 255] width 180 height 27
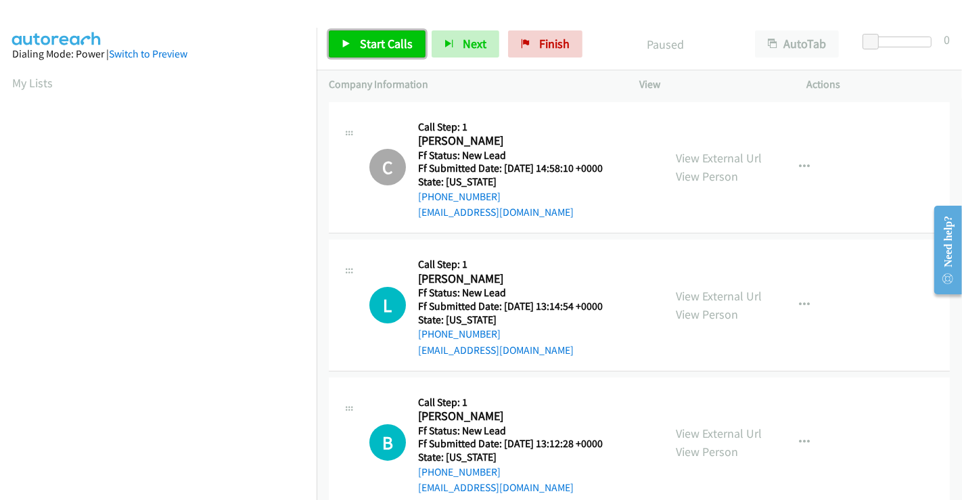
click at [362, 46] on span "Start Calls" at bounding box center [386, 44] width 53 height 16
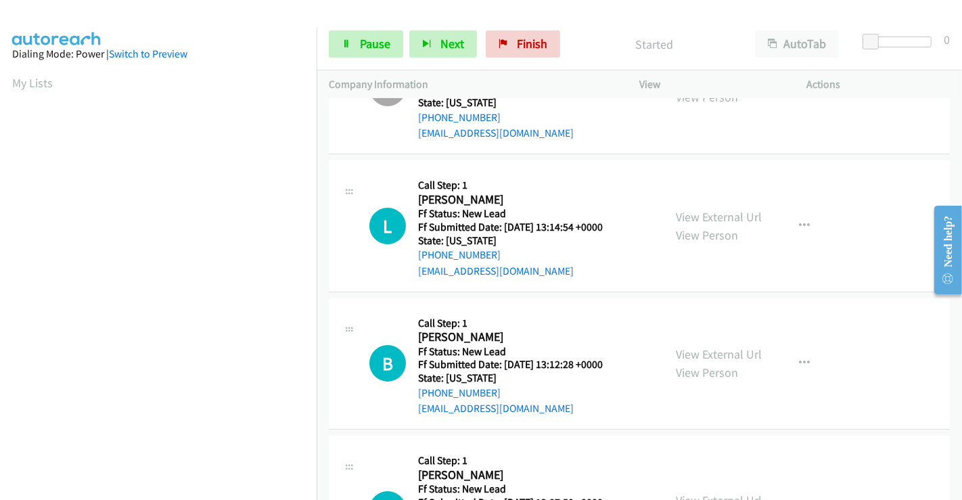
scroll to position [150, 0]
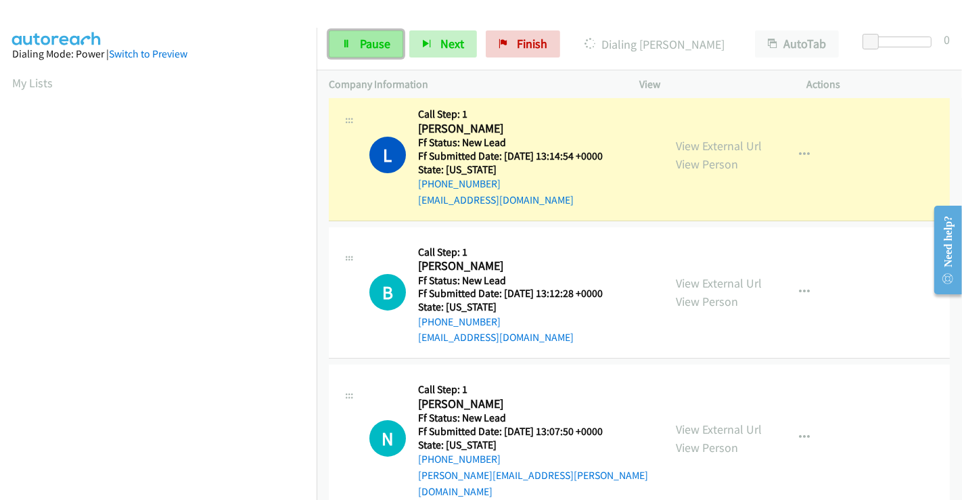
click at [369, 35] on link "Pause" at bounding box center [366, 43] width 74 height 27
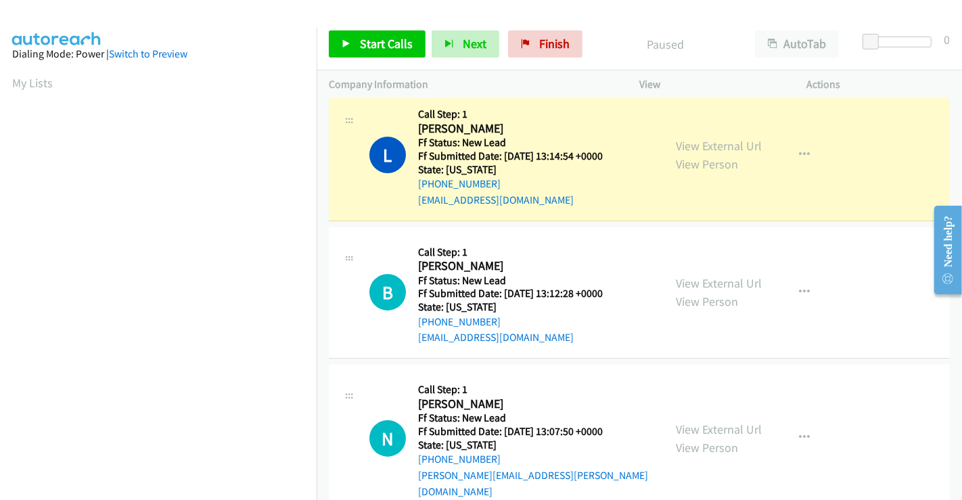
scroll to position [260, 0]
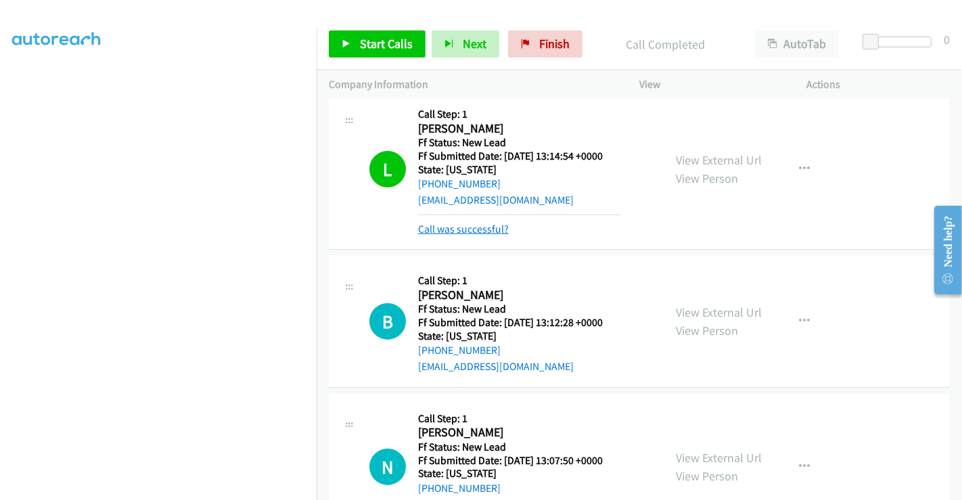
click at [499, 229] on link "Call was successful?" at bounding box center [463, 229] width 91 height 13
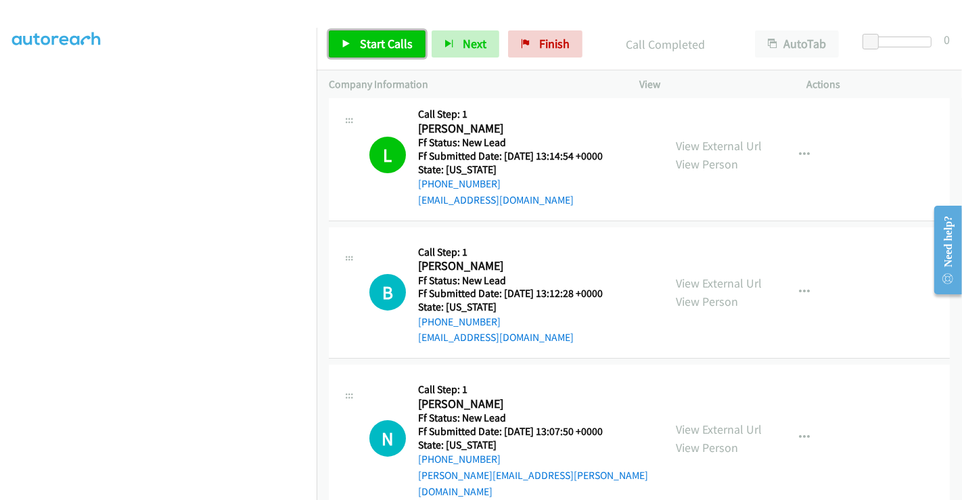
click at [375, 33] on link "Start Calls" at bounding box center [377, 43] width 97 height 27
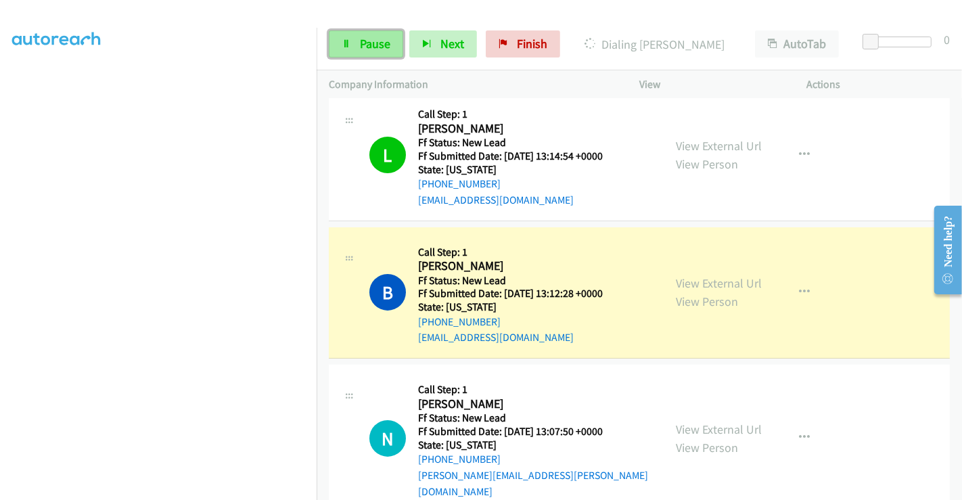
click at [365, 43] on span "Pause" at bounding box center [375, 44] width 30 height 16
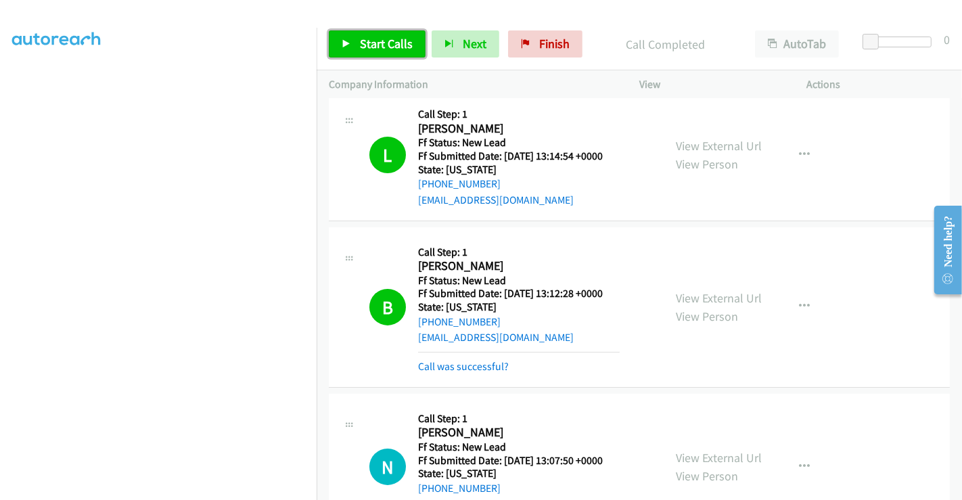
click at [369, 34] on link "Start Calls" at bounding box center [377, 43] width 97 height 27
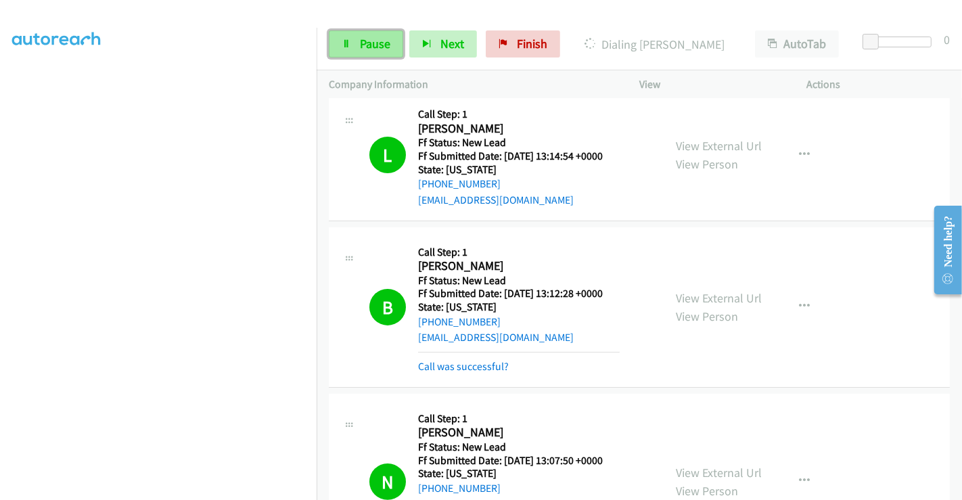
click at [373, 43] on span "Pause" at bounding box center [375, 44] width 30 height 16
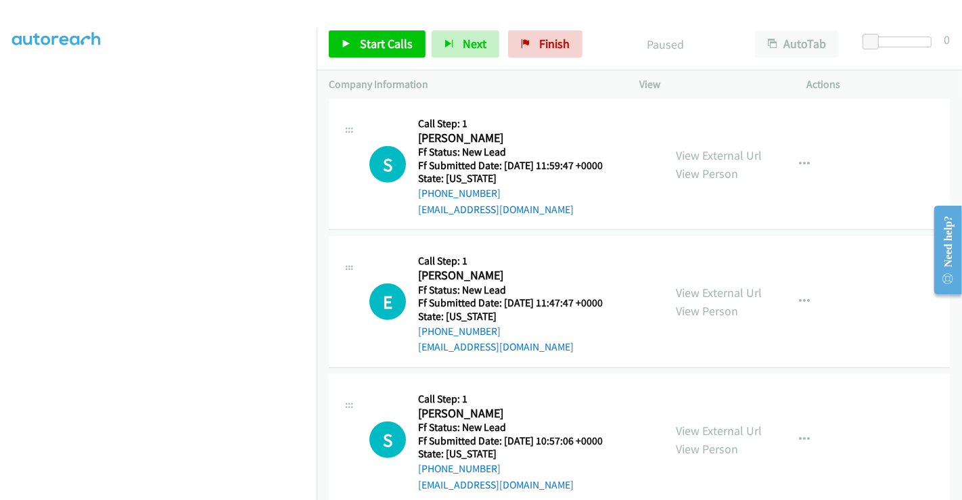
scroll to position [773, 0]
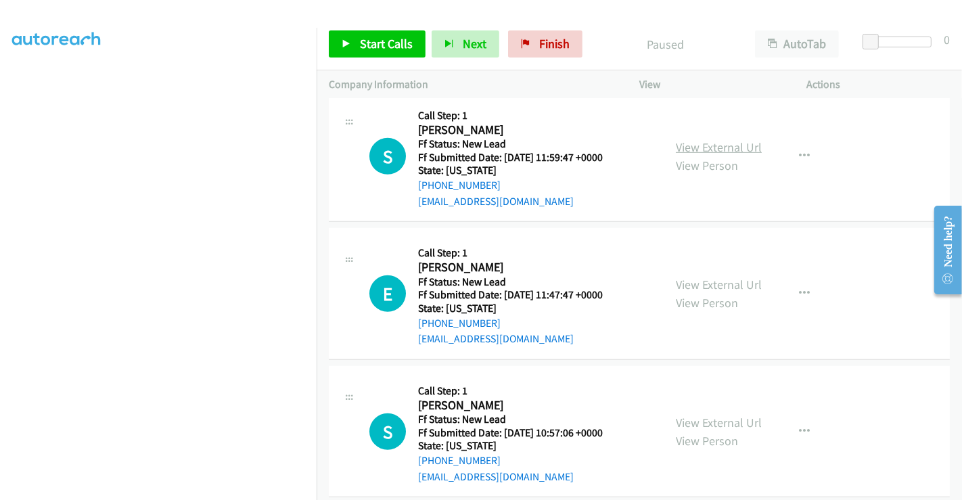
click at [710, 139] on link "View External Url" at bounding box center [719, 147] width 86 height 16
click at [716, 277] on link "View External Url" at bounding box center [719, 285] width 86 height 16
click at [714, 415] on link "View External Url" at bounding box center [719, 423] width 86 height 16
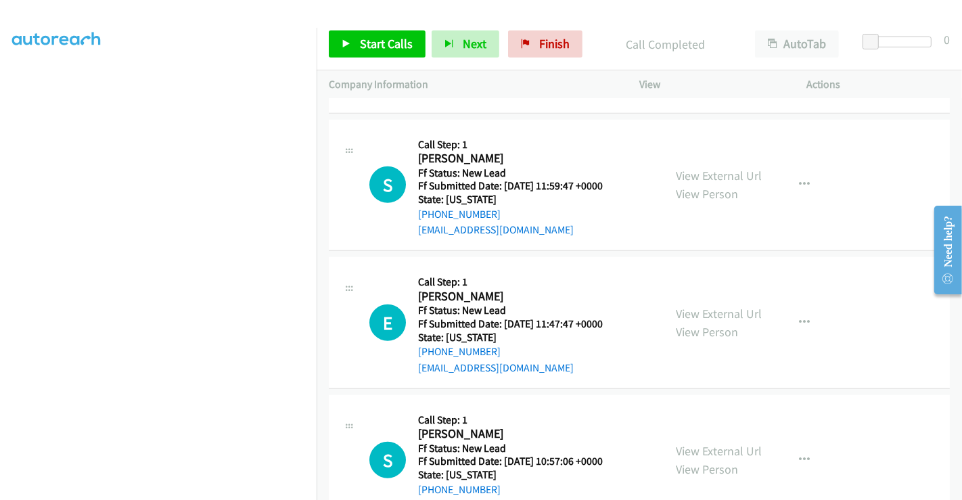
scroll to position [802, 0]
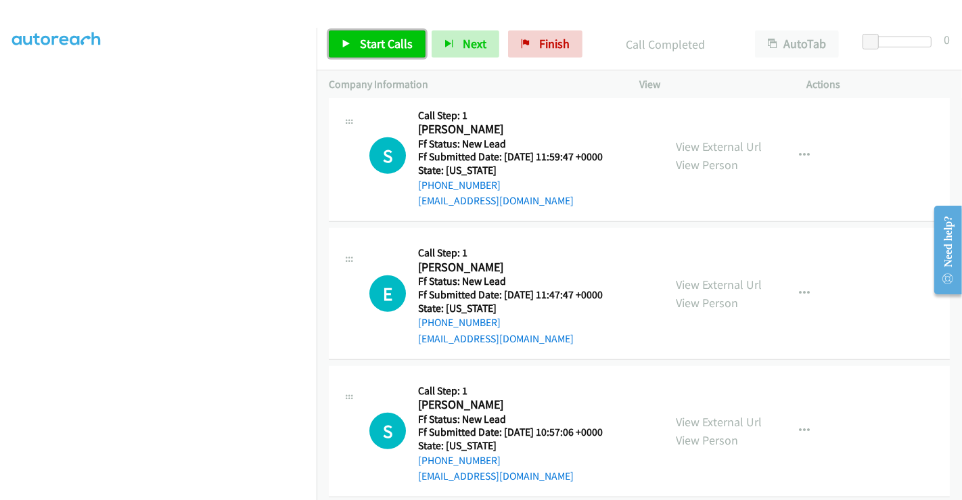
click at [391, 47] on span "Start Calls" at bounding box center [386, 44] width 53 height 16
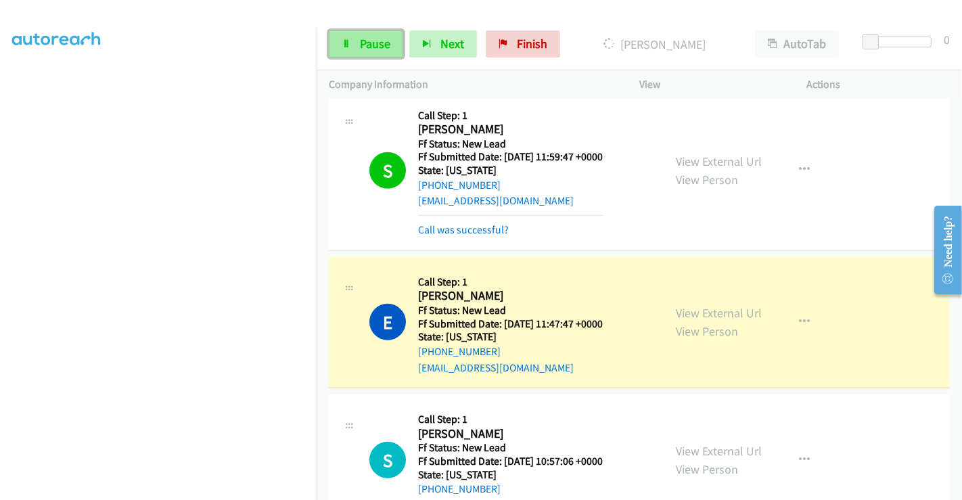
click at [350, 37] on link "Pause" at bounding box center [366, 43] width 74 height 27
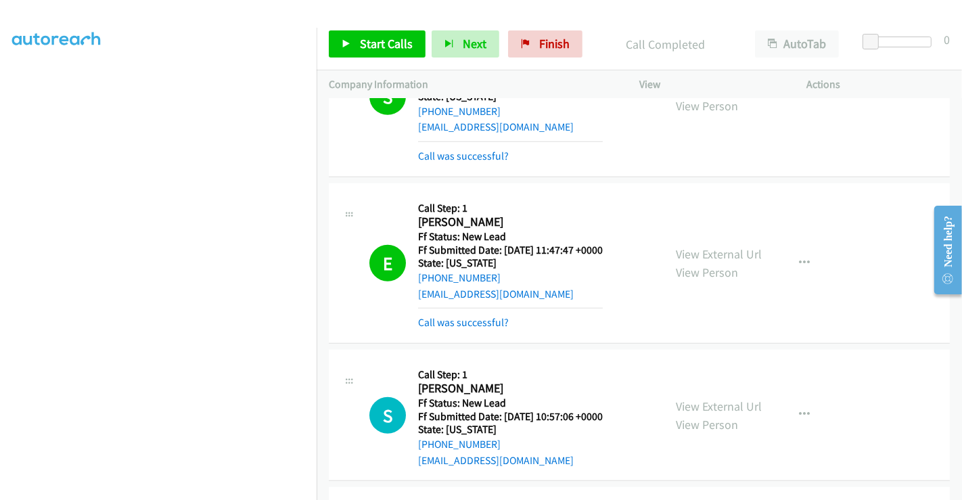
scroll to position [821, 0]
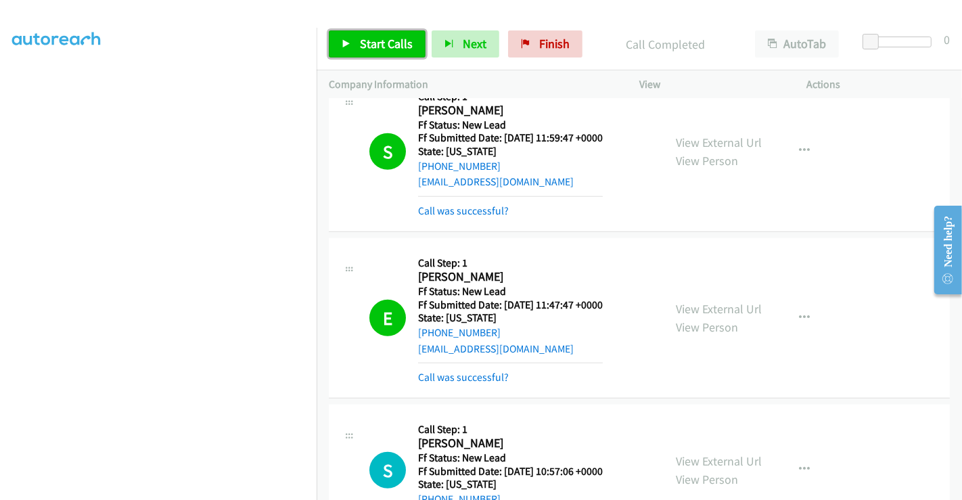
click at [392, 43] on span "Start Calls" at bounding box center [386, 44] width 53 height 16
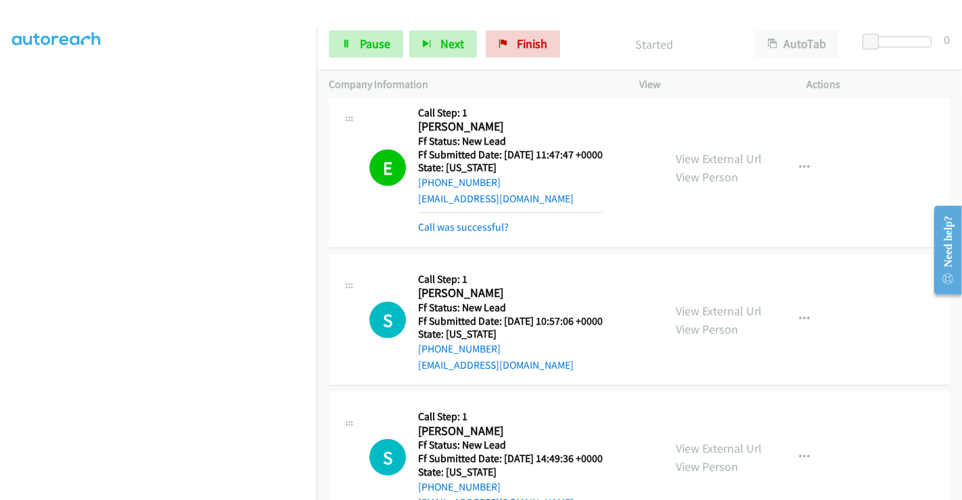
scroll to position [110, 0]
click at [369, 36] on span "Pause" at bounding box center [375, 44] width 30 height 16
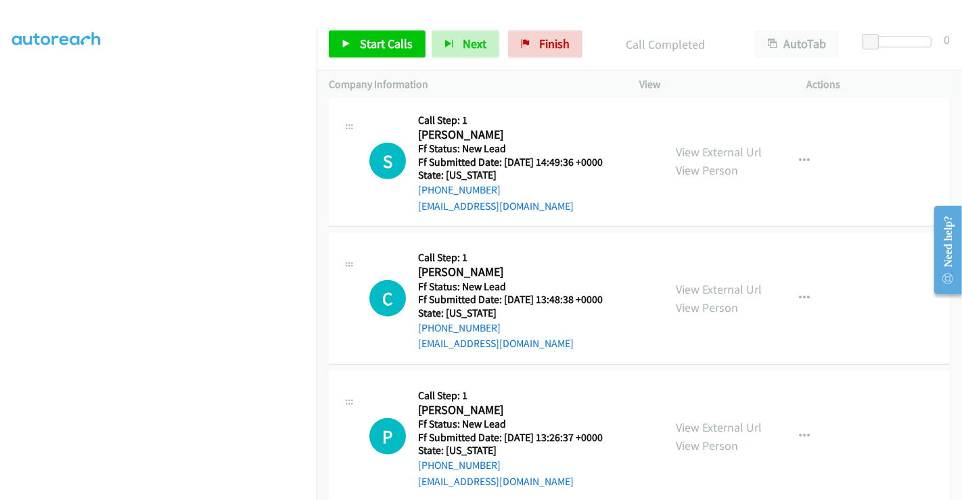
scroll to position [1300, 0]
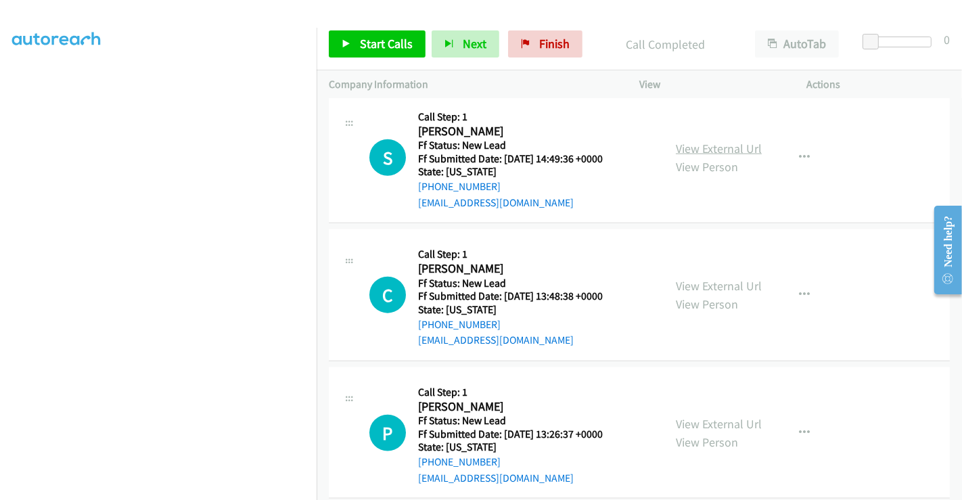
click at [700, 141] on link "View External Url" at bounding box center [719, 149] width 86 height 16
click at [718, 278] on link "View External Url" at bounding box center [719, 286] width 86 height 16
click at [711, 416] on link "View External Url" at bounding box center [719, 424] width 86 height 16
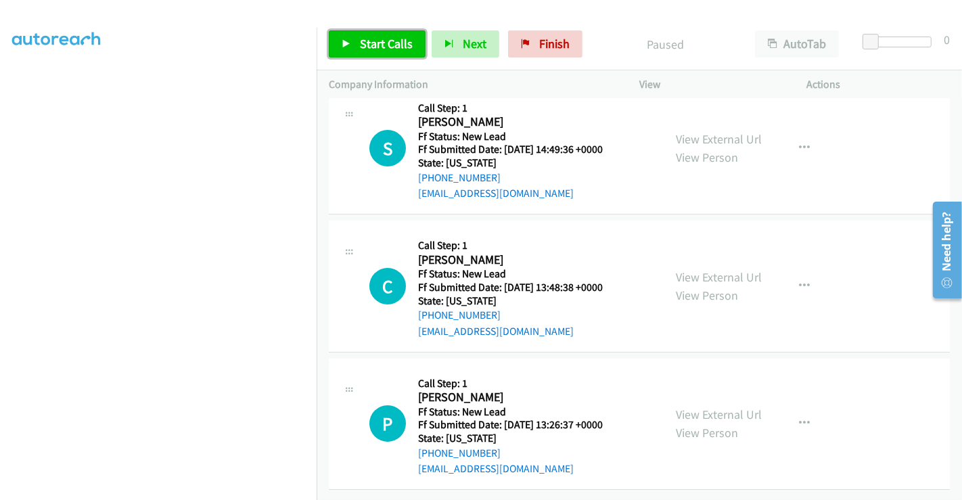
click at [385, 43] on span "Start Calls" at bounding box center [386, 44] width 53 height 16
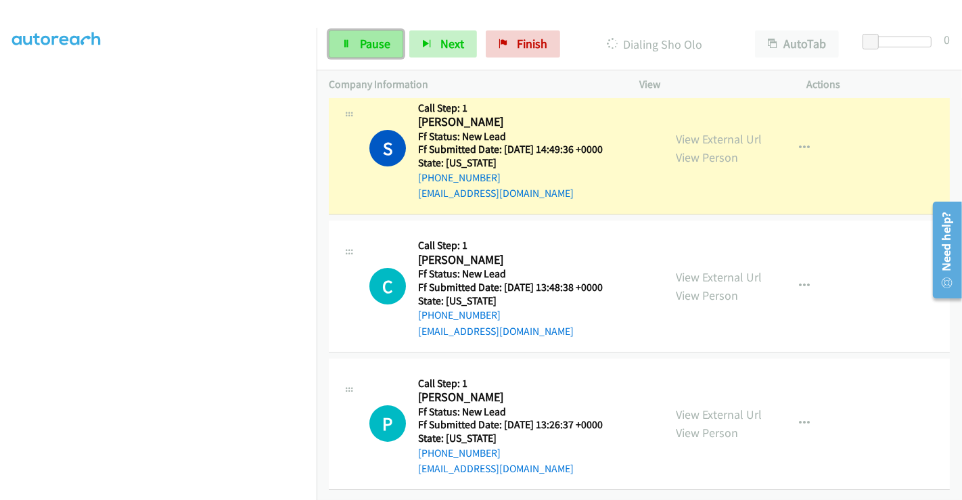
click at [365, 40] on span "Pause" at bounding box center [375, 44] width 30 height 16
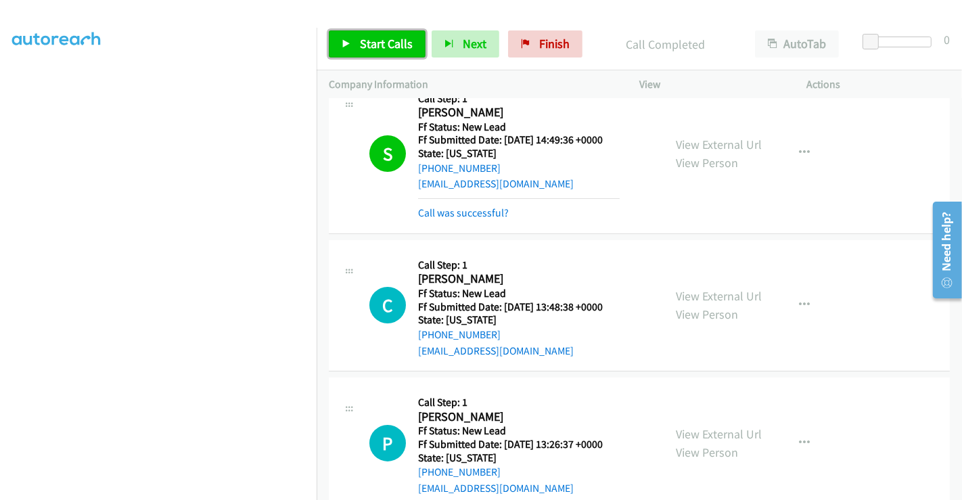
click at [386, 43] on span "Start Calls" at bounding box center [386, 44] width 53 height 16
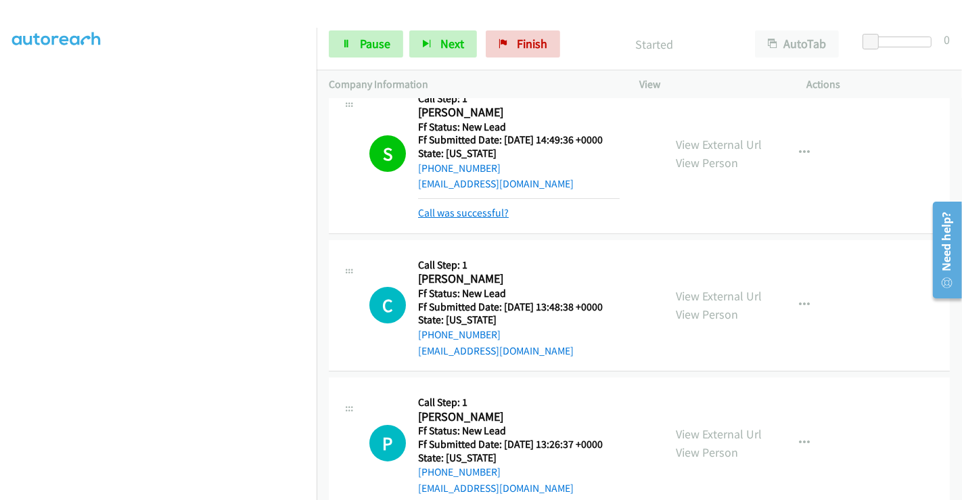
click at [478, 214] on link "Call was successful?" at bounding box center [463, 212] width 91 height 13
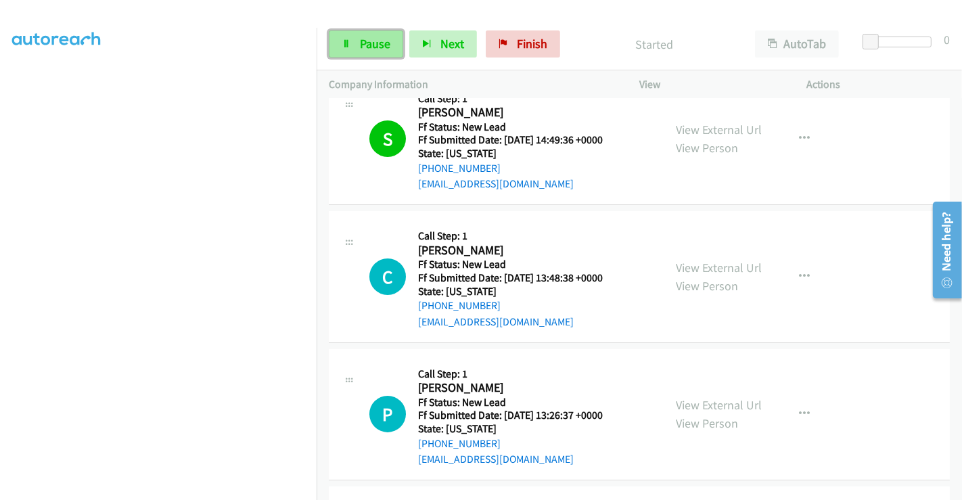
click at [366, 38] on span "Pause" at bounding box center [375, 44] width 30 height 16
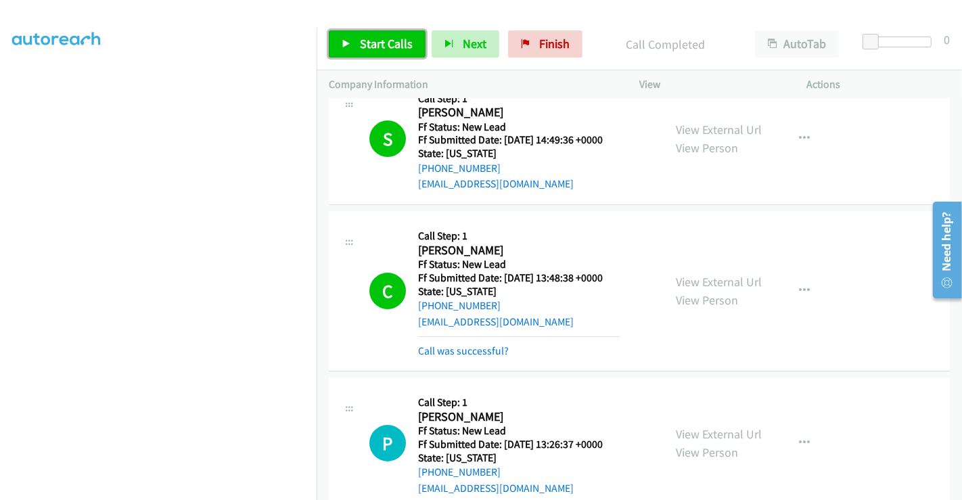
click at [386, 41] on span "Start Calls" at bounding box center [386, 44] width 53 height 16
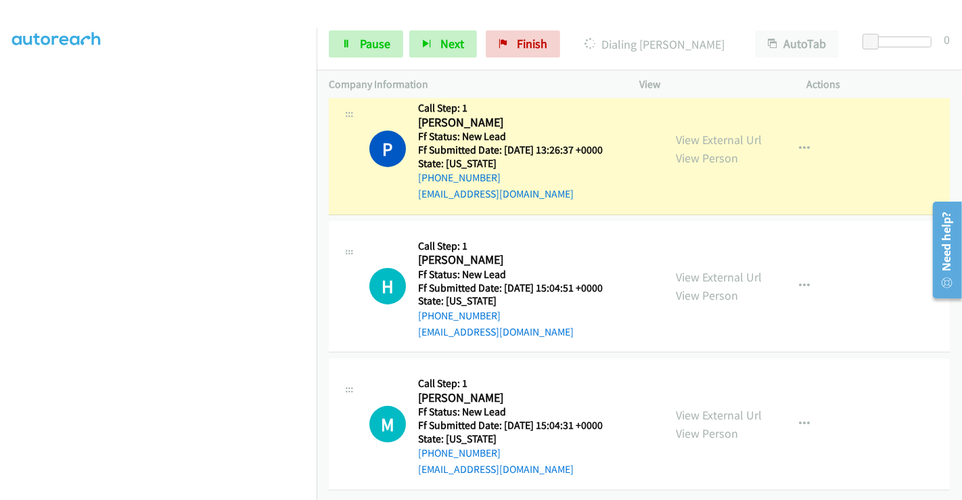
scroll to position [332, 0]
click at [362, 32] on link "Pause" at bounding box center [366, 43] width 74 height 27
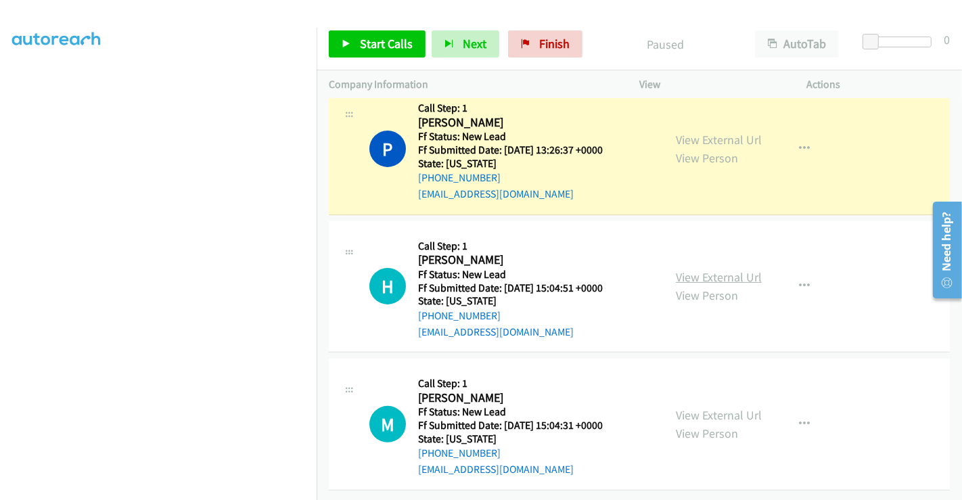
click at [698, 269] on link "View External Url" at bounding box center [719, 277] width 86 height 16
click at [702, 407] on link "View External Url" at bounding box center [719, 415] width 86 height 16
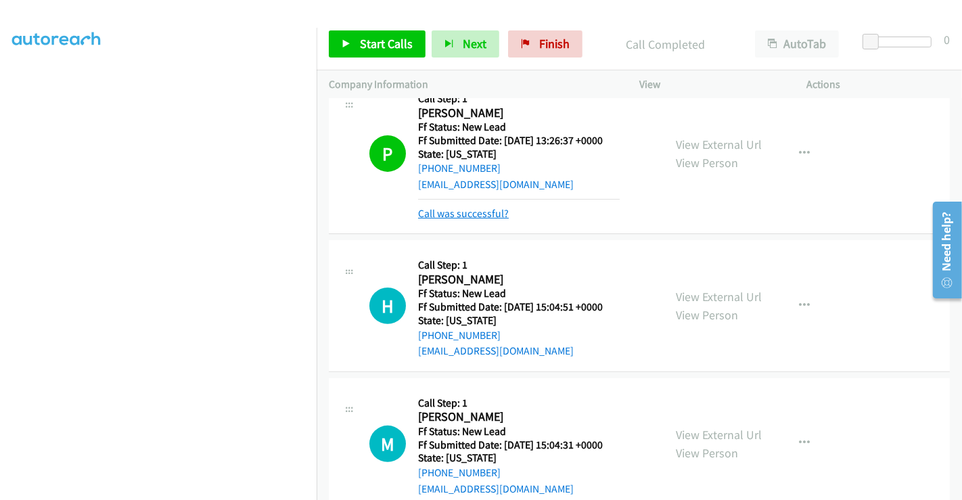
scroll to position [361, 0]
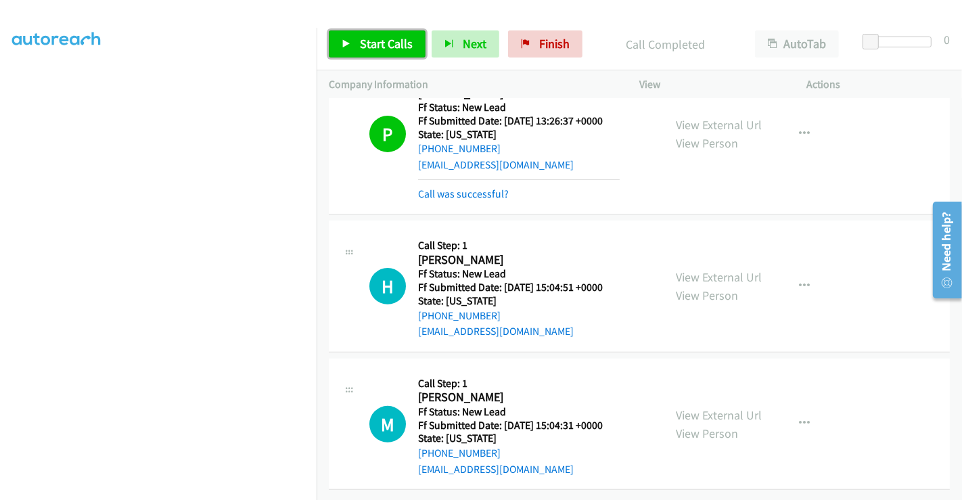
click at [377, 37] on span "Start Calls" at bounding box center [386, 44] width 53 height 16
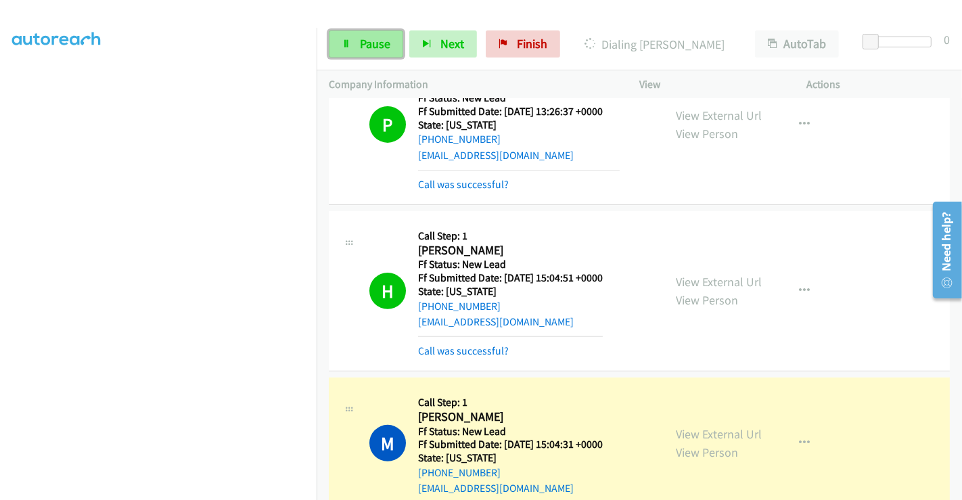
click at [348, 45] on icon at bounding box center [346, 44] width 9 height 9
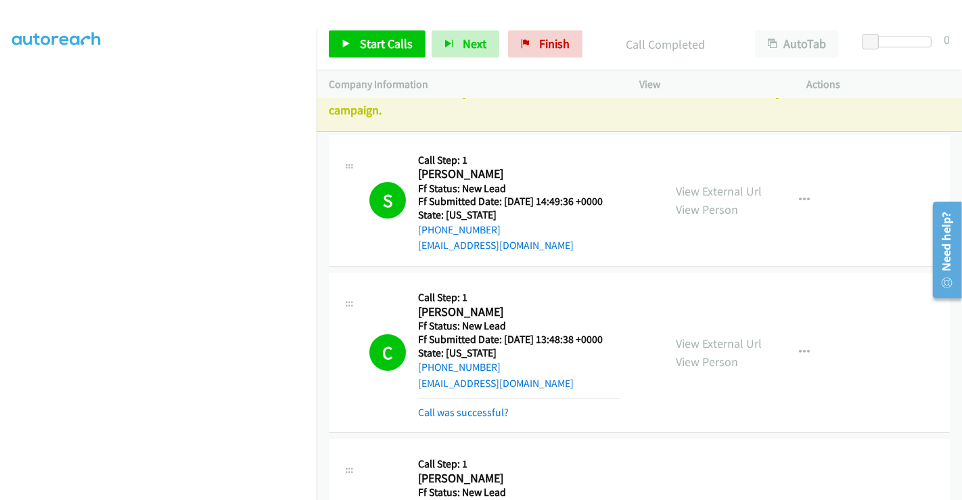
scroll to position [0, 0]
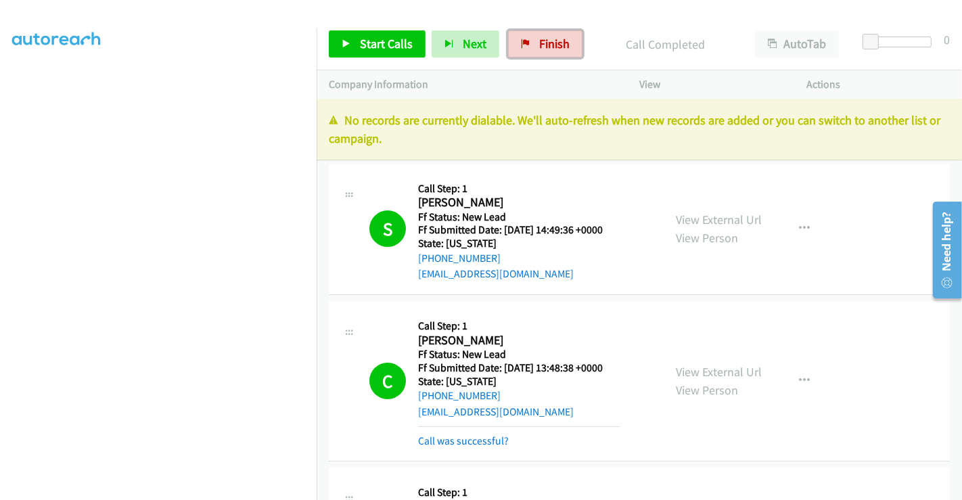
click at [531, 41] on link "Finish" at bounding box center [545, 43] width 74 height 27
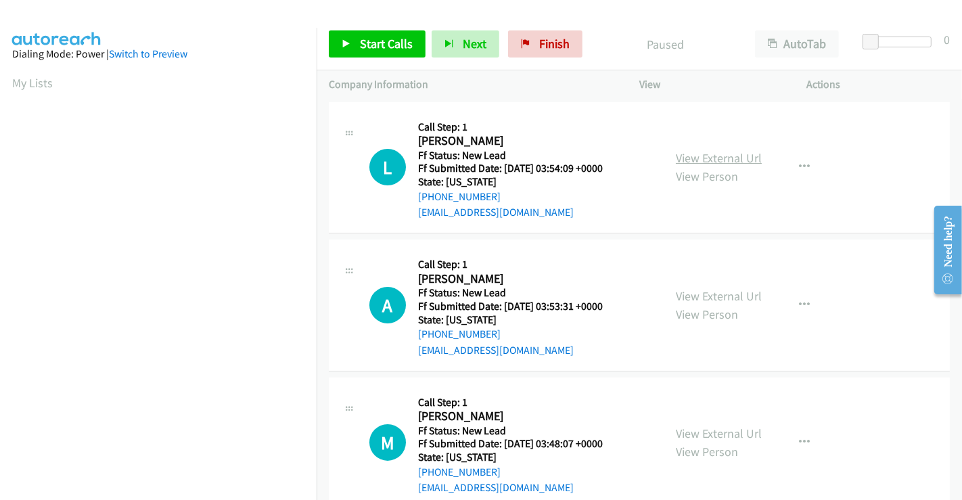
click at [710, 156] on link "View External Url" at bounding box center [719, 158] width 86 height 16
click at [710, 302] on link "View External Url" at bounding box center [719, 296] width 86 height 16
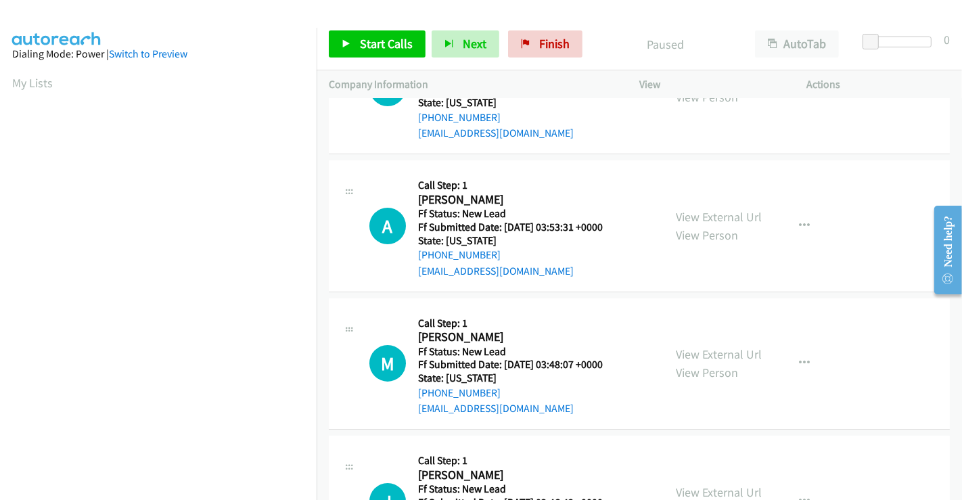
scroll to position [150, 0]
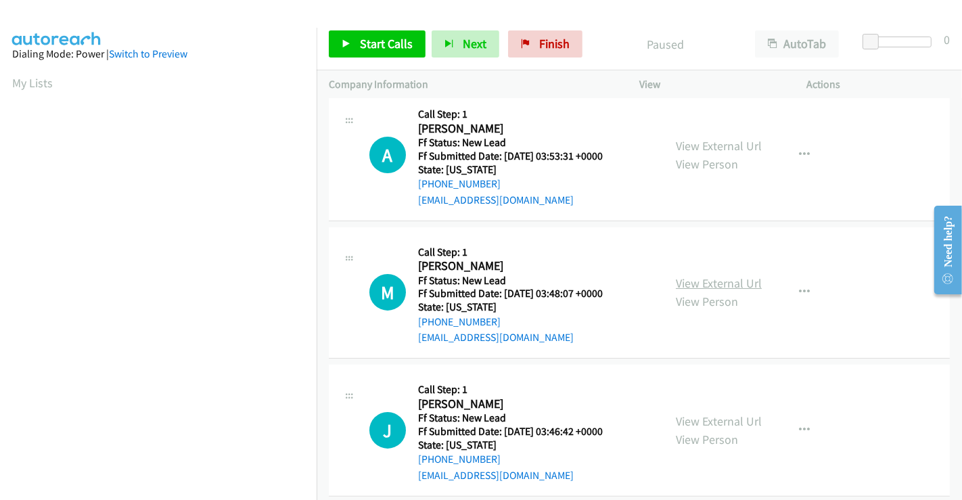
click at [707, 282] on link "View External Url" at bounding box center [719, 283] width 86 height 16
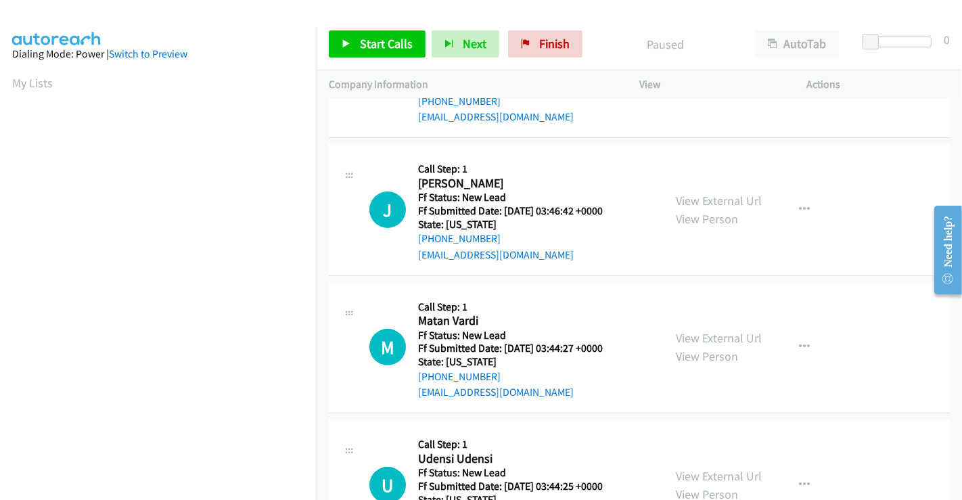
scroll to position [375, 0]
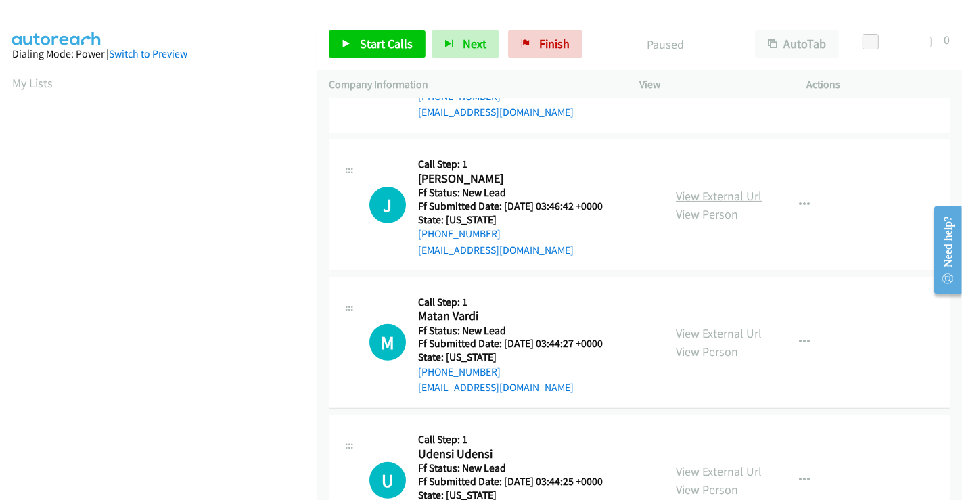
click at [698, 191] on link "View External Url" at bounding box center [719, 196] width 86 height 16
click at [719, 338] on link "View External Url" at bounding box center [719, 333] width 86 height 16
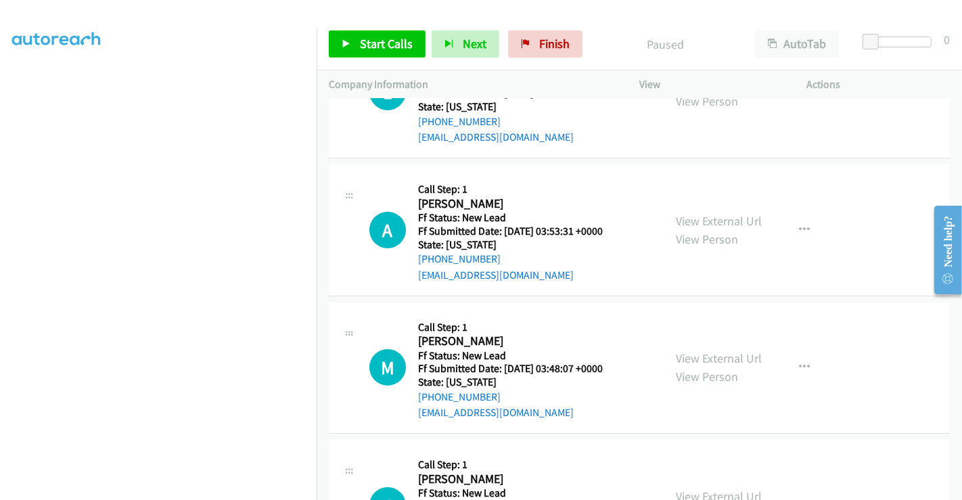
scroll to position [0, 0]
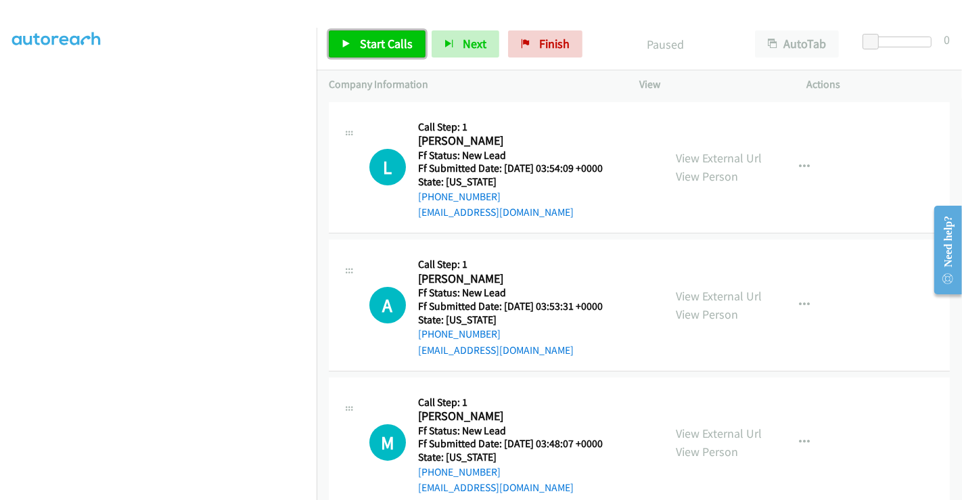
click at [352, 47] on link "Start Calls" at bounding box center [377, 43] width 97 height 27
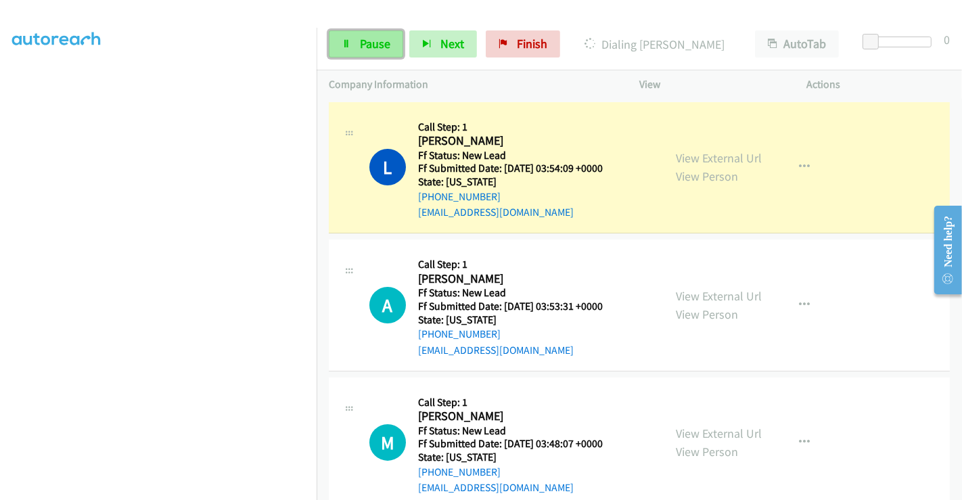
click at [383, 47] on span "Pause" at bounding box center [375, 44] width 30 height 16
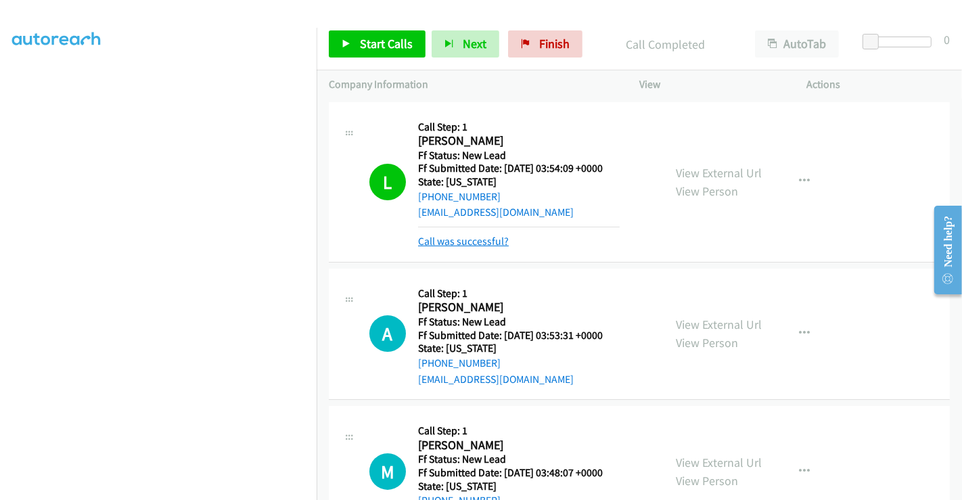
click at [487, 237] on link "Call was successful?" at bounding box center [463, 241] width 91 height 13
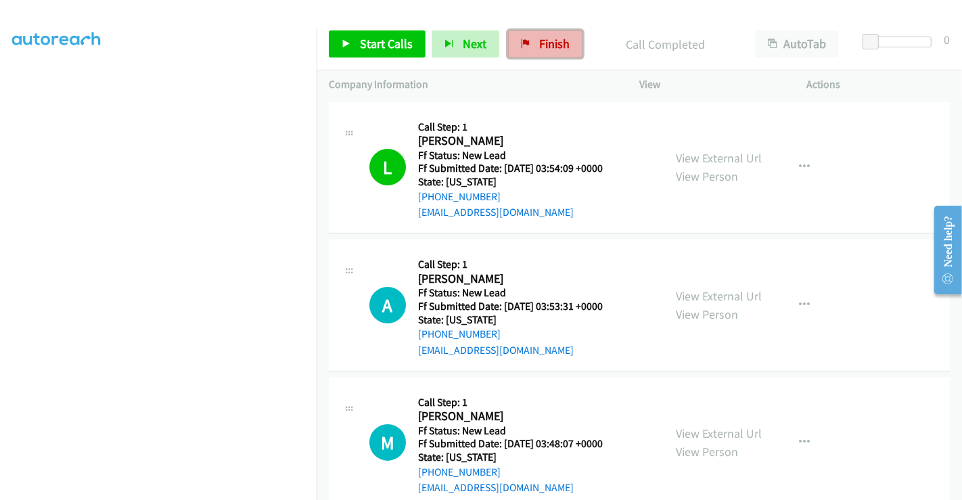
click at [545, 47] on span "Finish" at bounding box center [554, 44] width 30 height 16
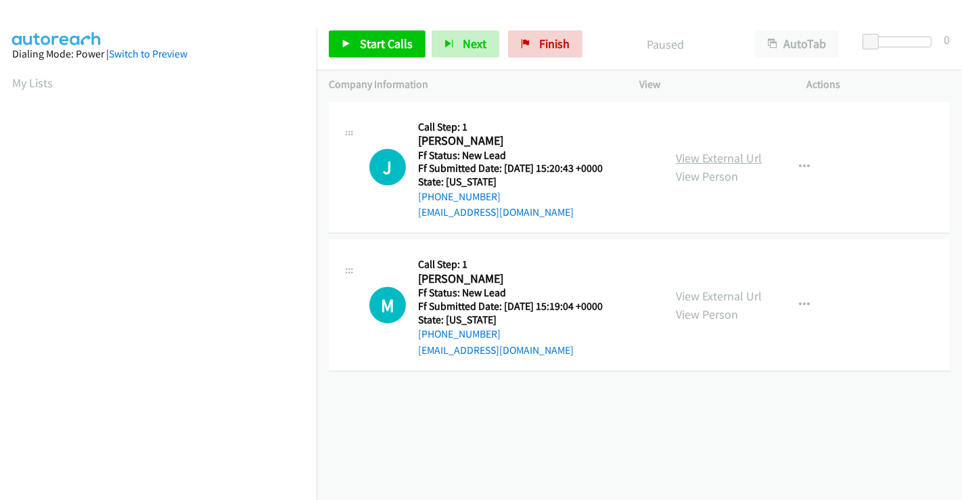
click at [710, 160] on link "View External Url" at bounding box center [719, 158] width 86 height 16
click at [722, 294] on link "View External Url" at bounding box center [719, 296] width 86 height 16
click at [378, 40] on span "Start Calls" at bounding box center [386, 44] width 53 height 16
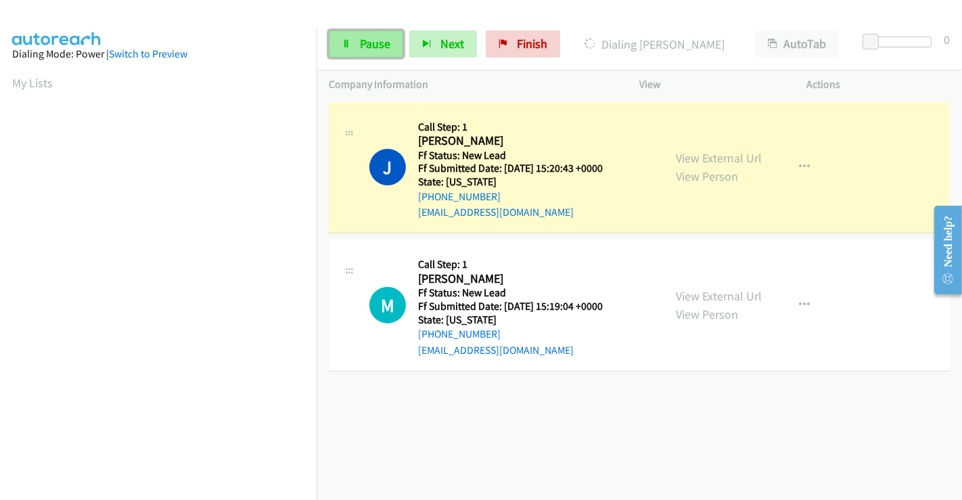
click at [356, 49] on link "Pause" at bounding box center [366, 43] width 74 height 27
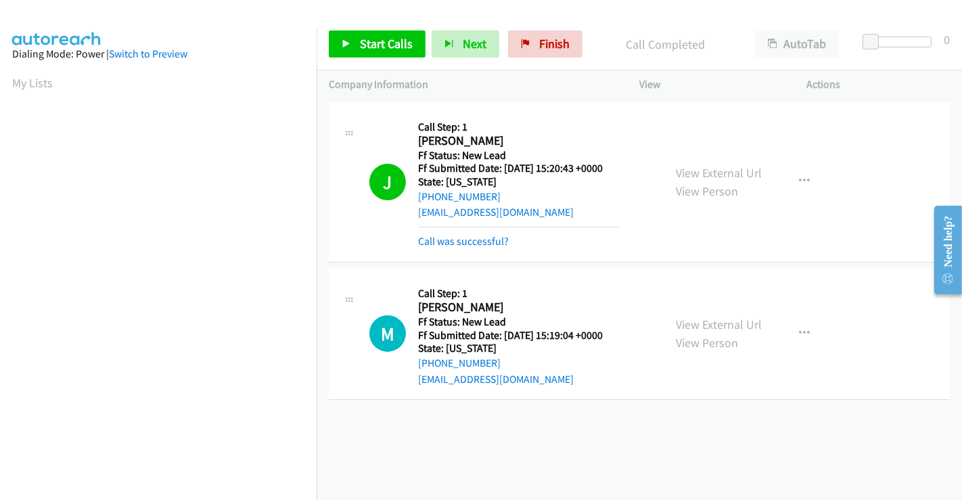
scroll to position [260, 0]
click at [465, 242] on link "Call was successful?" at bounding box center [463, 241] width 91 height 13
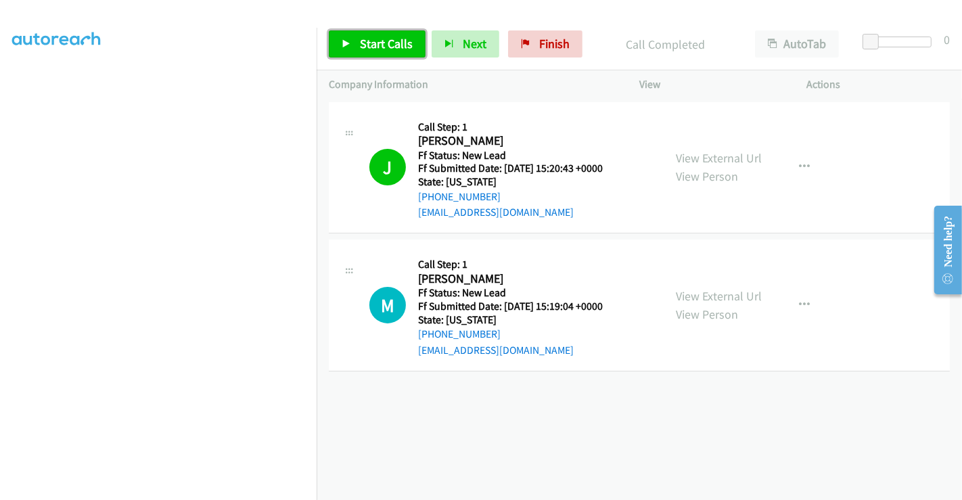
click at [358, 43] on link "Start Calls" at bounding box center [377, 43] width 97 height 27
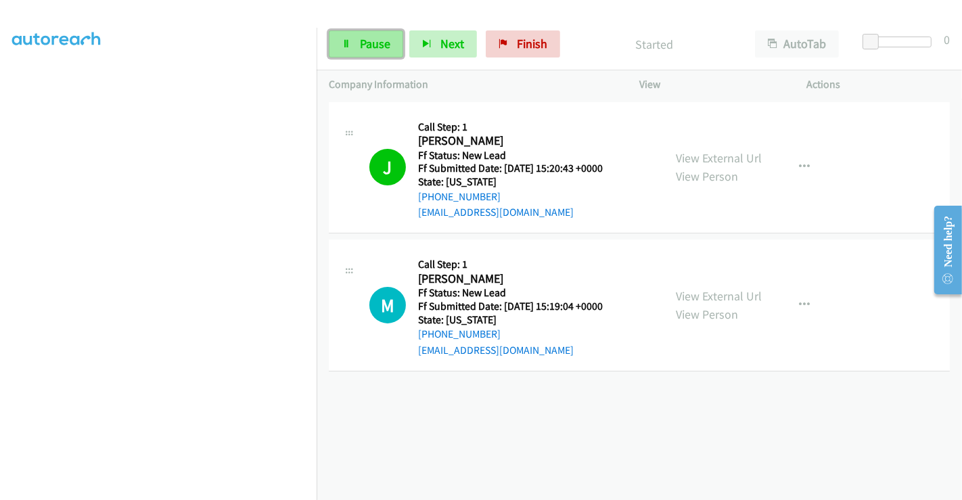
click at [364, 41] on span "Pause" at bounding box center [375, 44] width 30 height 16
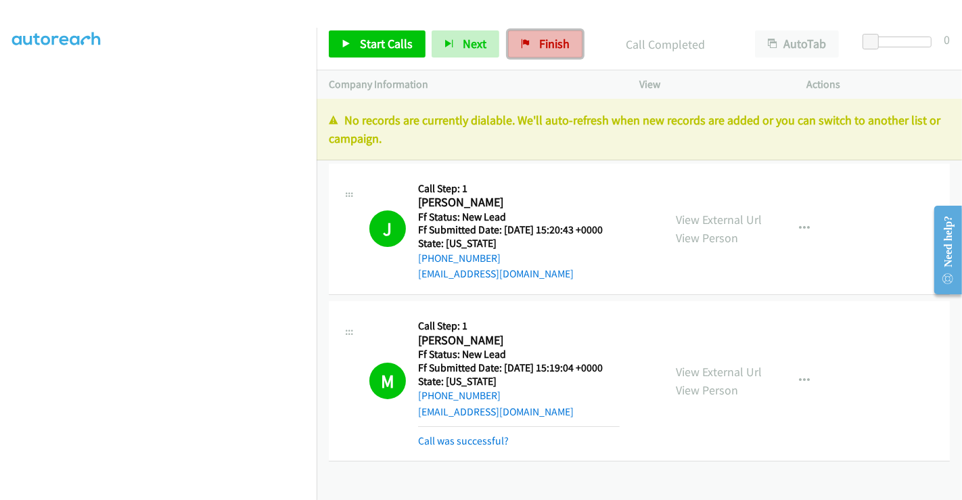
click at [539, 47] on span "Finish" at bounding box center [554, 44] width 30 height 16
